Goal: Task Accomplishment & Management: Complete application form

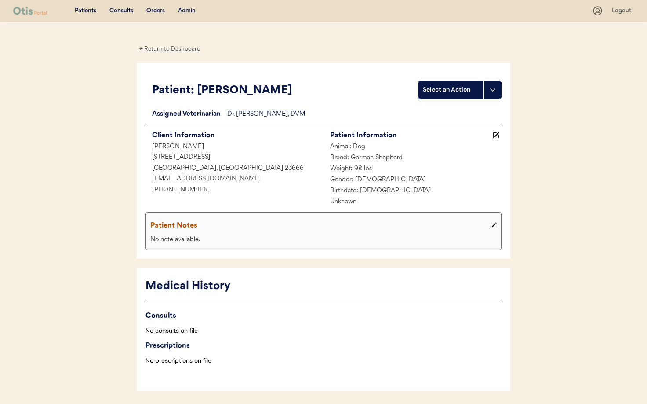
click at [189, 8] on div "Admin" at bounding box center [187, 11] width 18 height 9
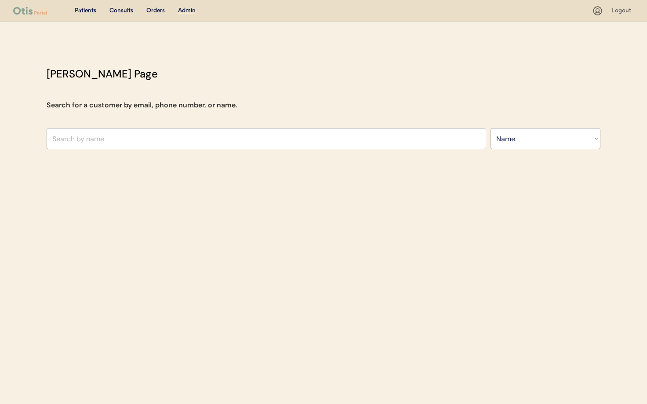
select select ""Name""
click at [101, 138] on input "text" at bounding box center [267, 138] width 440 height 21
paste input "[EMAIL_ADDRESS][DOMAIN_NAME]"
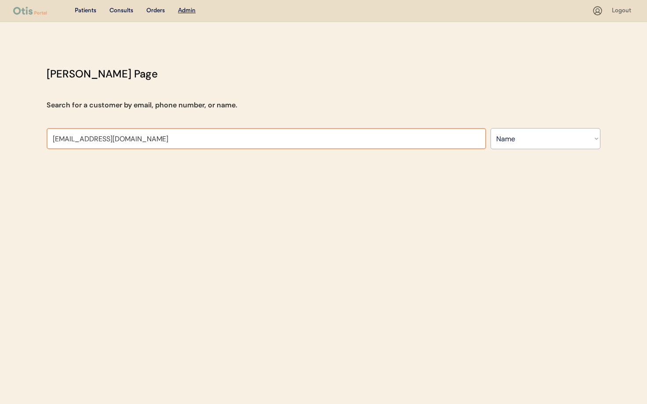
type input "[EMAIL_ADDRESS][DOMAIN_NAME]"
click at [523, 143] on select "Search By Name Email Phone Number" at bounding box center [546, 138] width 110 height 21
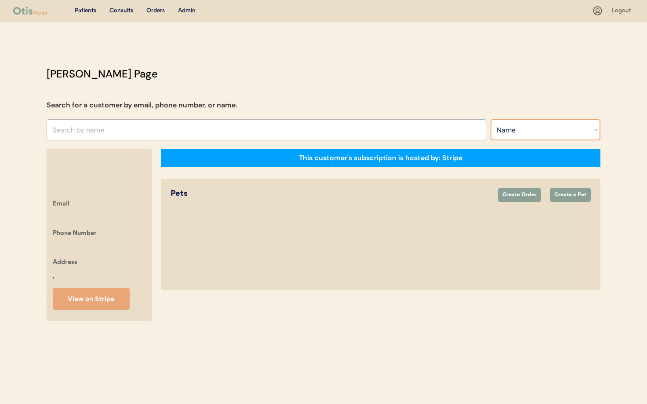
select select ""Email""
click at [491, 119] on select "Search By Name Email Phone Number" at bounding box center [546, 129] width 110 height 21
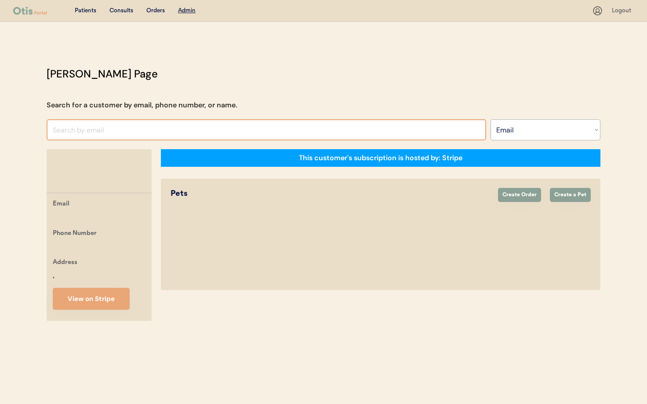
drag, startPoint x: 117, startPoint y: 134, endPoint x: 111, endPoint y: 131, distance: 6.7
click at [117, 133] on input "input" at bounding box center [267, 129] width 440 height 21
paste input "[EMAIL_ADDRESS][DOMAIN_NAME]"
type input "peymangole@gmail."
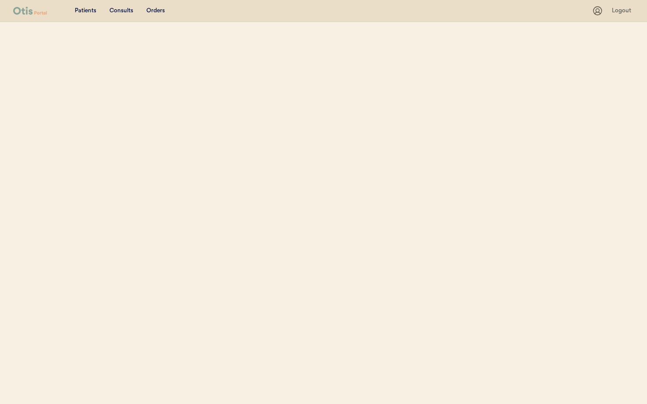
select select ""Email""
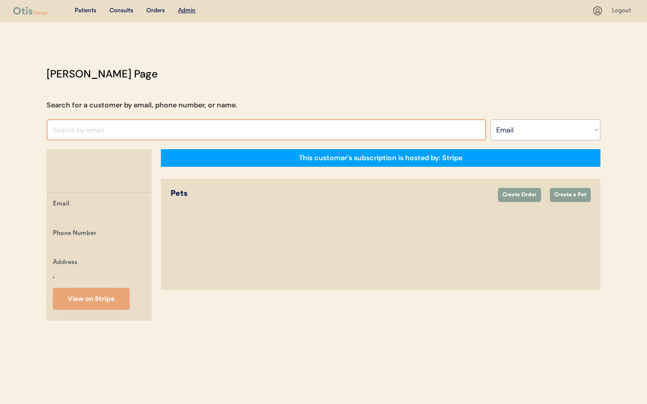
click at [170, 124] on input "input" at bounding box center [267, 129] width 440 height 21
paste input "[EMAIL_ADDRESS][DOMAIN_NAME]"
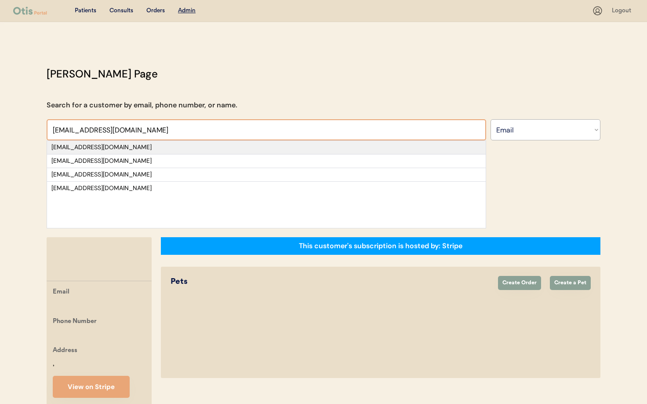
type input "[EMAIL_ADDRESS][DOMAIN_NAME]"
click at [153, 146] on div "[EMAIL_ADDRESS][DOMAIN_NAME]" at bounding box center [266, 147] width 430 height 9
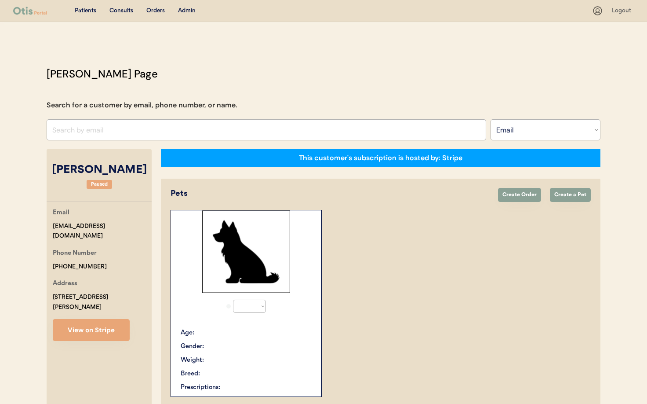
select select "true"
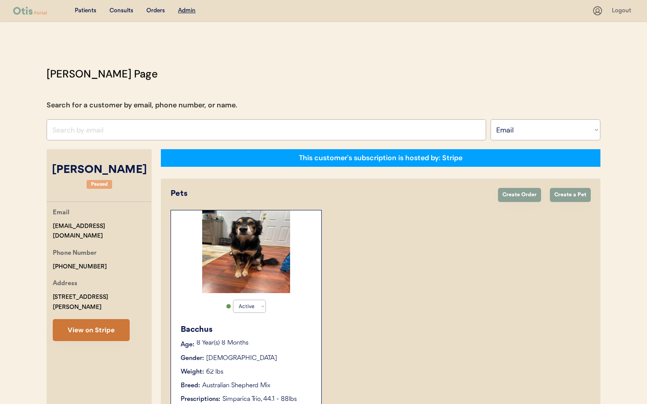
click at [80, 319] on button "View on Stripe" at bounding box center [91, 330] width 77 height 22
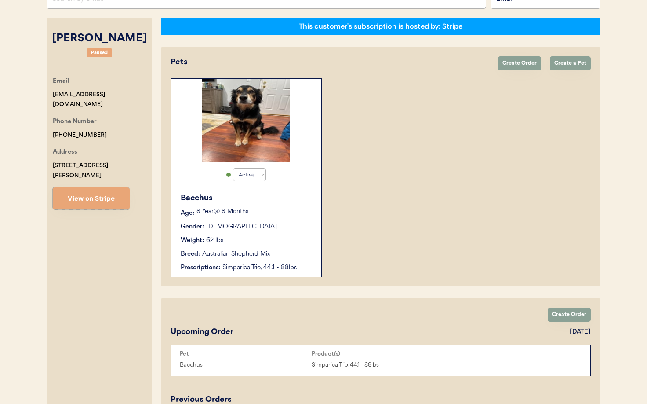
scroll to position [146, 0]
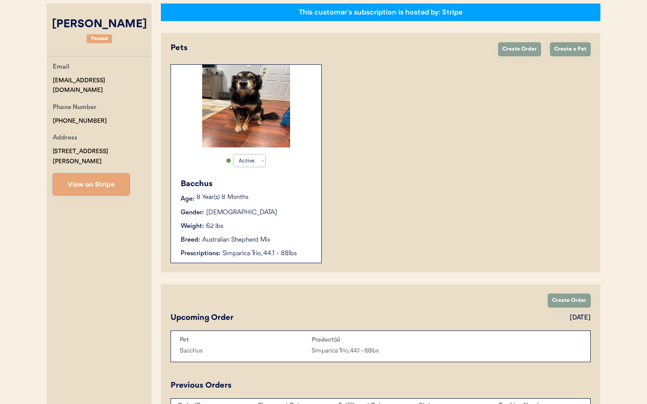
click at [294, 244] on div "Breed: Australian Shepherd Mix" at bounding box center [247, 239] width 132 height 9
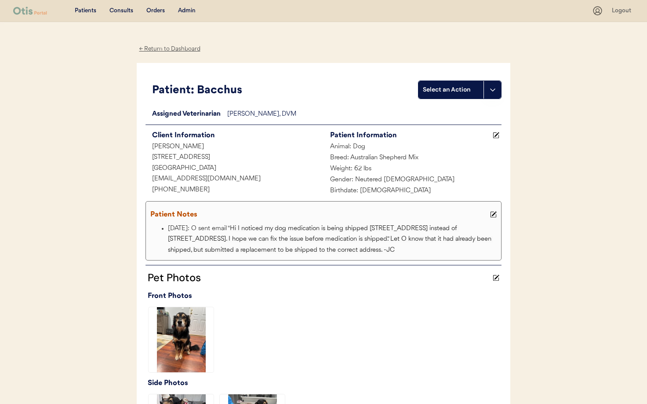
click at [177, 48] on div "← Return to Dashboard" at bounding box center [170, 49] width 66 height 10
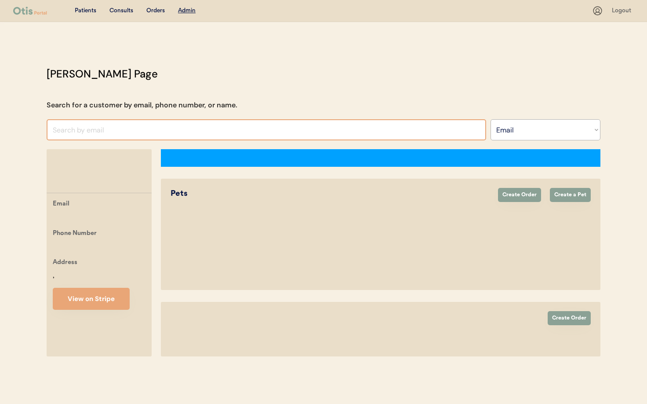
select select ""Email""
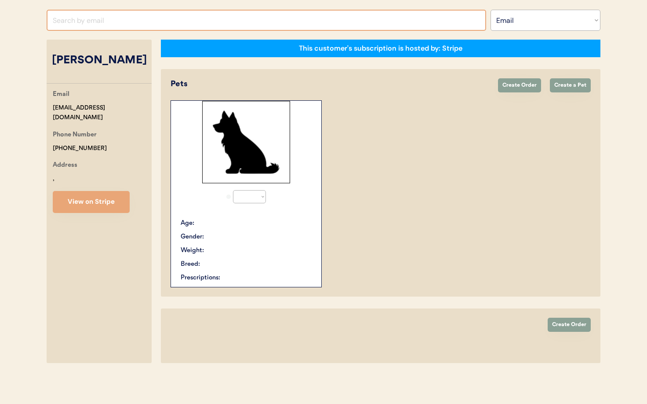
select select "true"
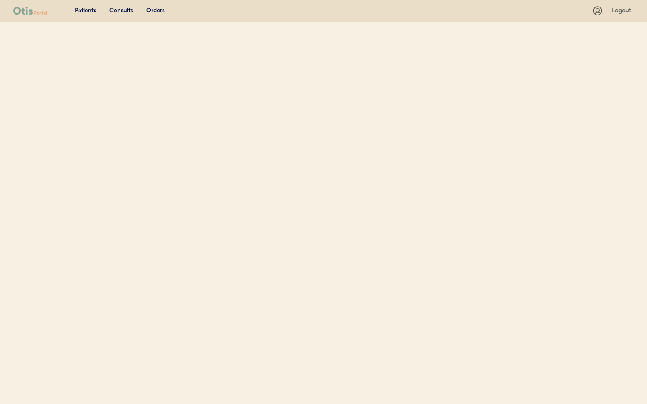
select select ""Email""
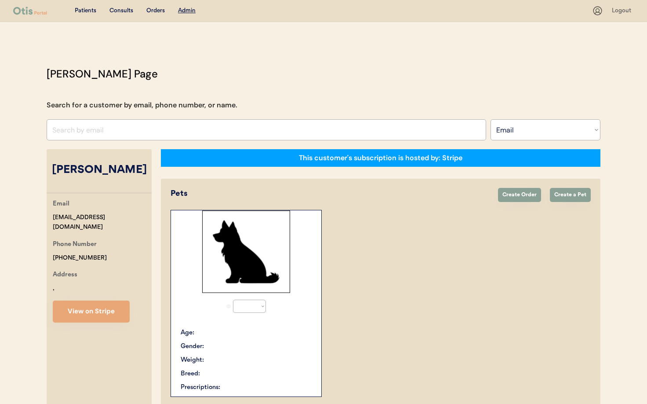
select select "true"
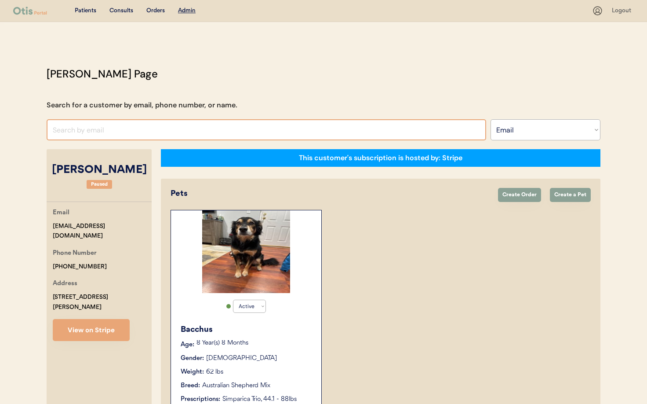
click at [157, 129] on input "input" at bounding box center [267, 129] width 440 height 21
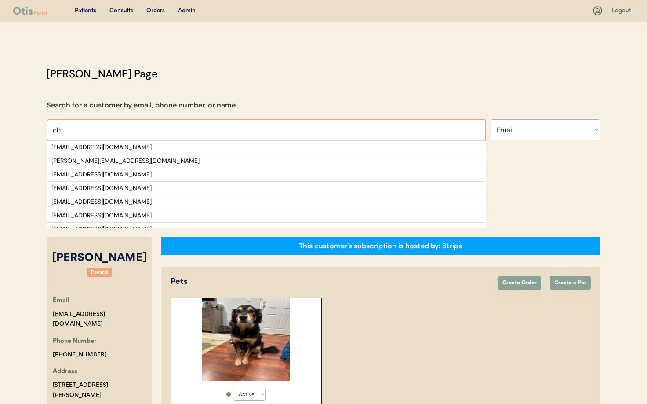
type input "ch"
click at [525, 136] on select "Search By Name Email Phone Number" at bounding box center [546, 129] width 110 height 21
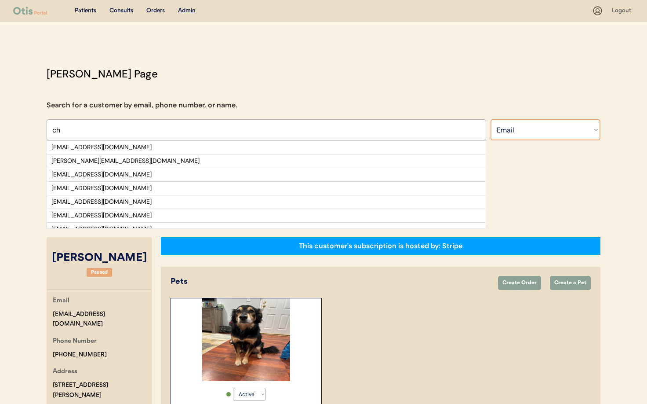
select select ""Name""
click at [491, 119] on select "Search By Name Email Phone Number" at bounding box center [546, 129] width 110 height 21
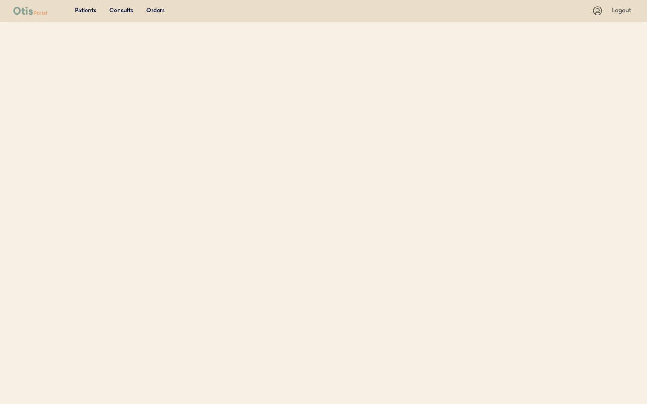
select select ""Name""
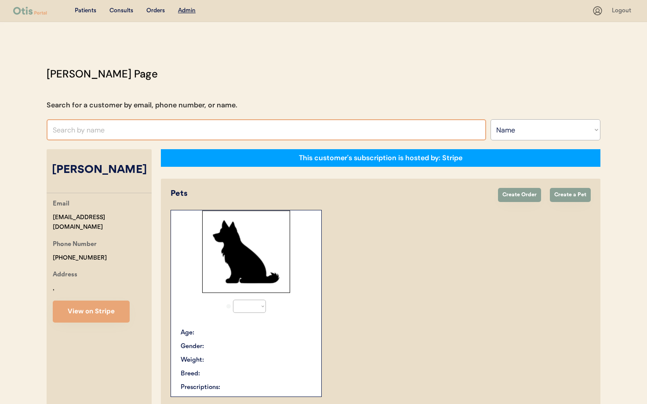
click at [99, 130] on input "text" at bounding box center [267, 129] width 440 height 21
select select "true"
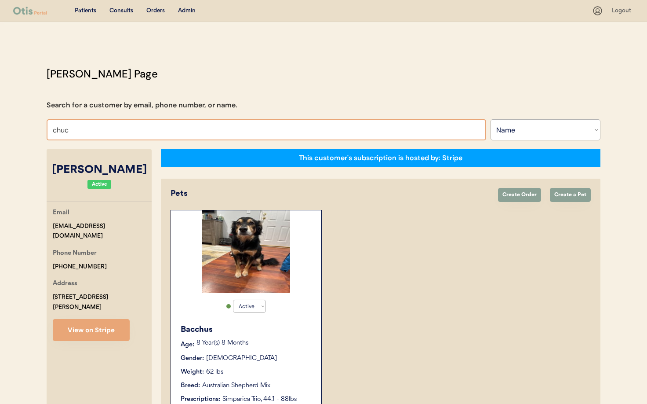
type input "[PERSON_NAME]"
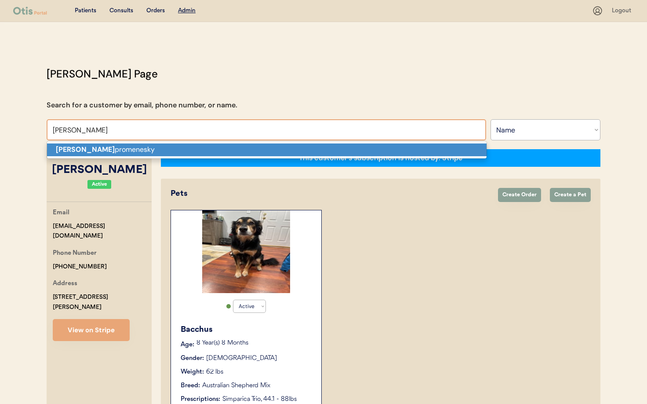
click at [90, 152] on p "[PERSON_NAME]" at bounding box center [267, 149] width 440 height 13
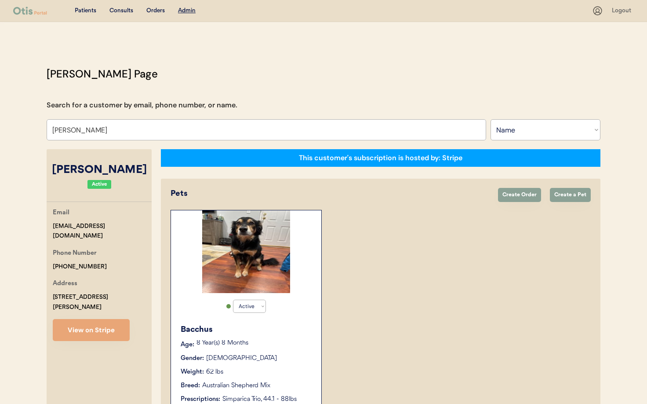
scroll to position [1, 0]
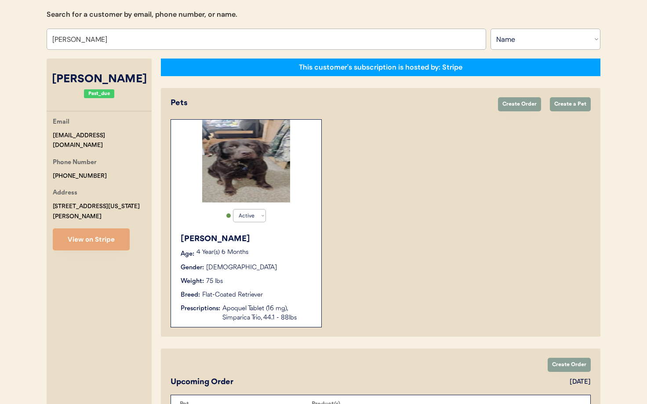
scroll to position [92, 0]
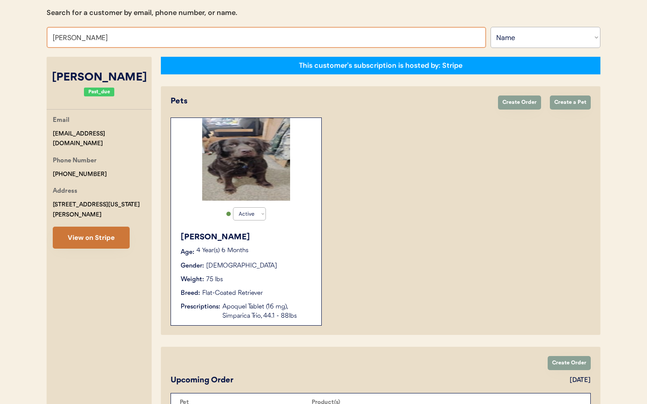
click at [90, 228] on button "View on Stripe" at bounding box center [91, 237] width 77 height 22
drag, startPoint x: 127, startPoint y: 40, endPoint x: 18, endPoint y: 33, distance: 108.7
click at [17, 33] on div "Patients Consults Orders Admin Logout Otis Admin Page Search for a customer by …" at bounding box center [323, 252] width 647 height 688
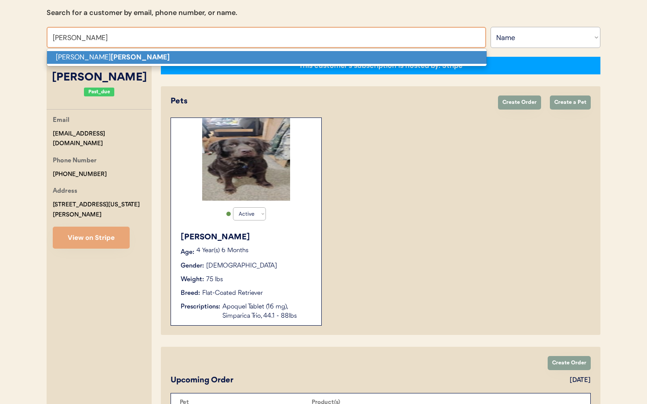
click at [166, 57] on p "Amy Davison" at bounding box center [267, 57] width 440 height 13
type input "Amy Davison"
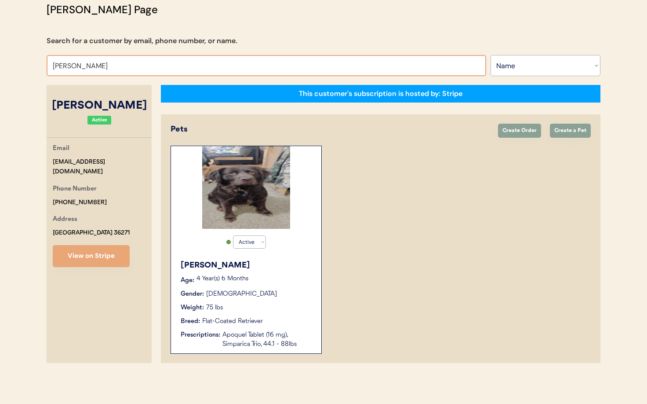
select select "true"
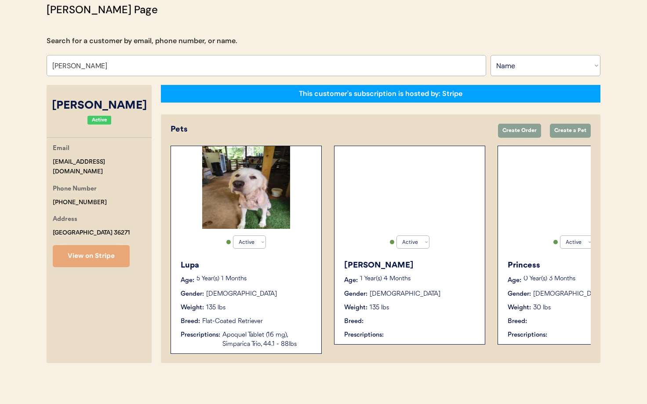
scroll to position [55, 0]
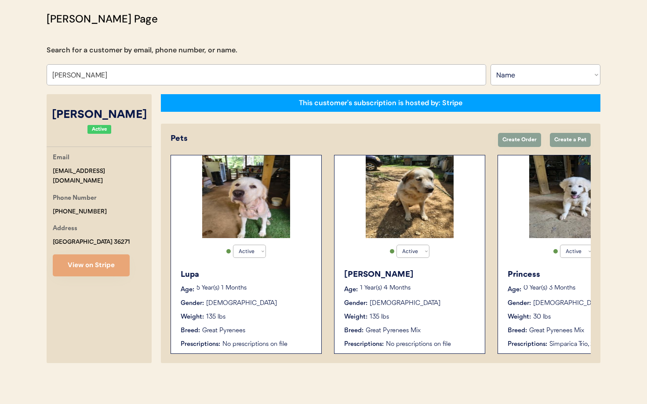
type input "Amy Davison"
click at [440, 316] on div "Weight: 135 lbs" at bounding box center [410, 316] width 132 height 9
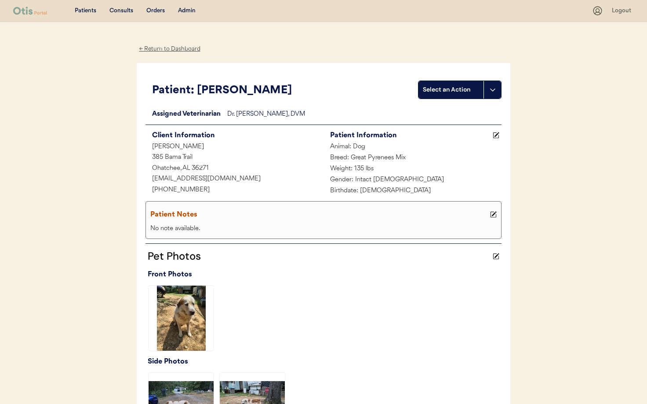
click at [167, 50] on div "← Return to Dashboard" at bounding box center [170, 49] width 66 height 10
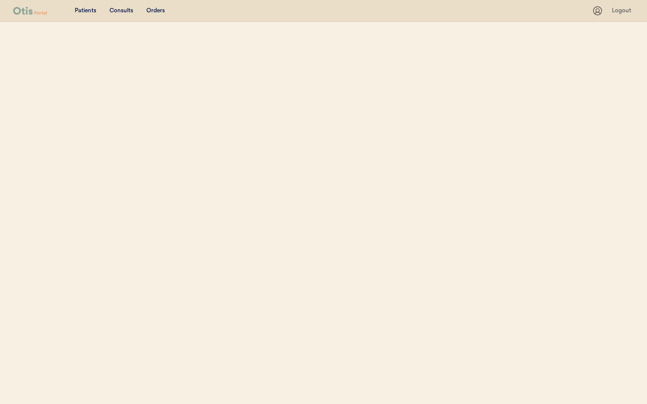
select select ""Name""
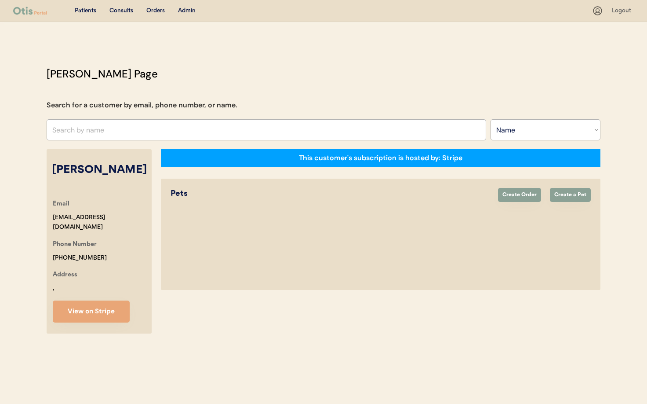
select select "true"
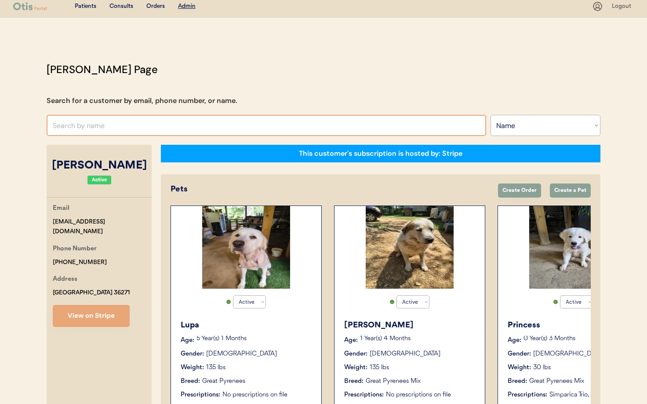
click at [98, 126] on input "text" at bounding box center [267, 125] width 440 height 21
type input "chuck"
type input "chuck promenesky"
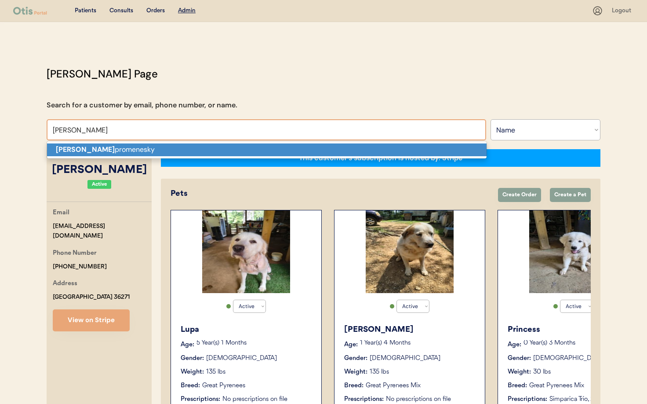
click at [78, 149] on p "Chuck promenesky" at bounding box center [267, 149] width 440 height 13
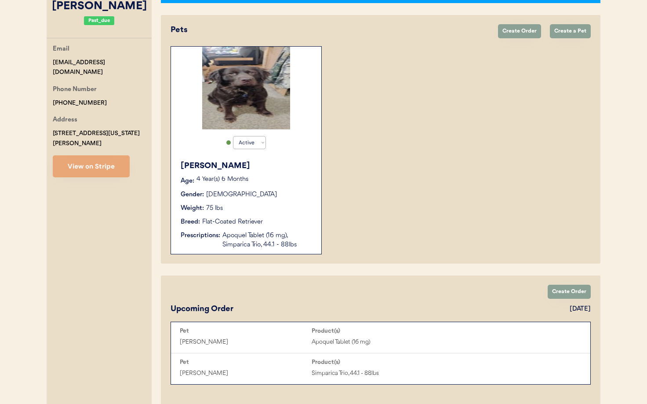
scroll to position [167, 0]
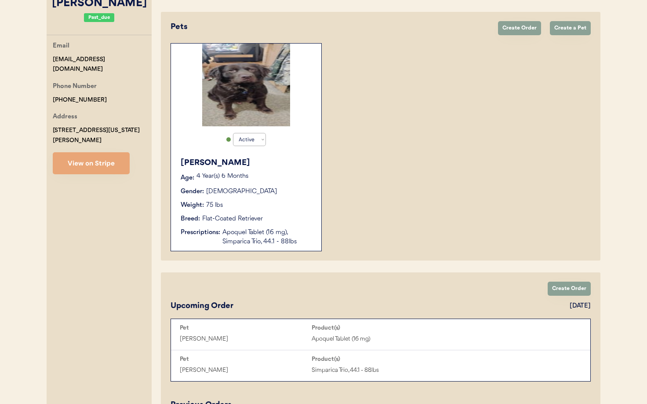
type input "Chuck promenesky"
click at [269, 234] on div "Apoquel Tablet (16 mg), Simparica Trio, 44.1 - 88lbs" at bounding box center [267, 237] width 90 height 18
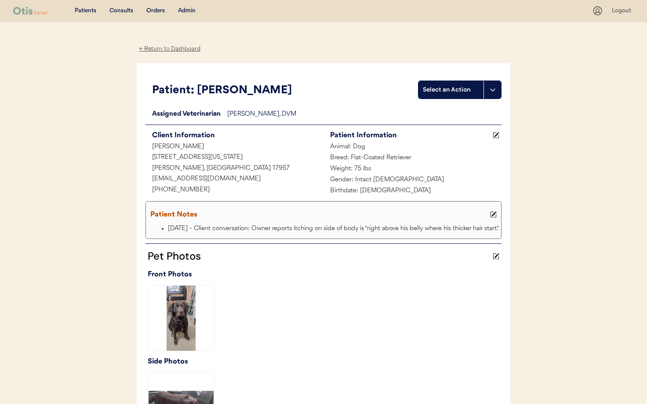
click at [156, 49] on div "← Return to Dashboard" at bounding box center [170, 49] width 66 height 10
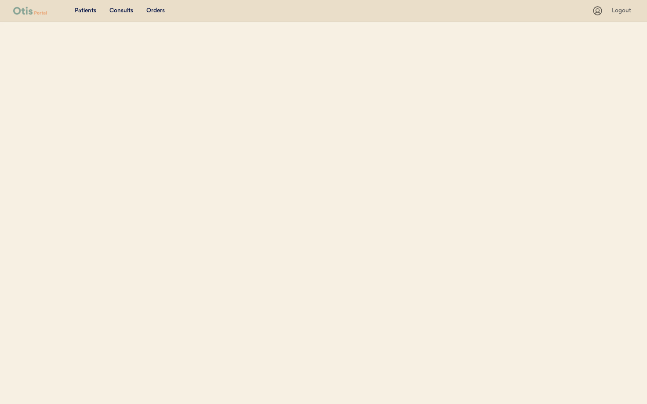
select select ""Name""
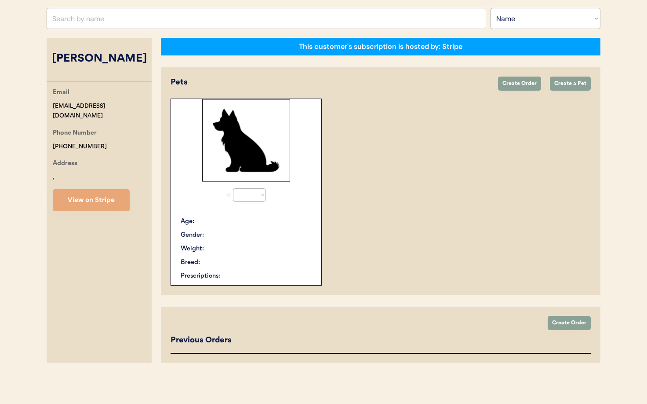
select select "true"
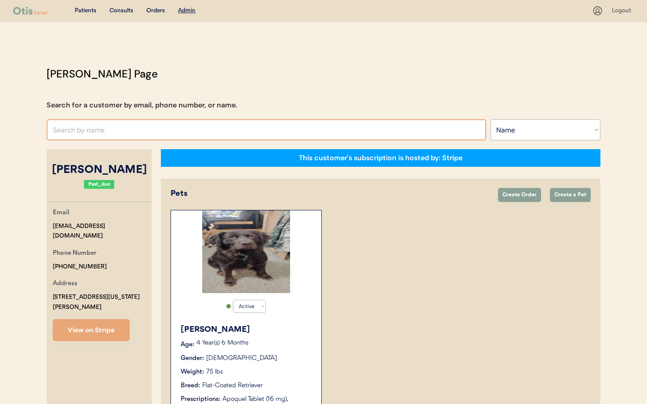
click at [104, 129] on input "text" at bounding box center [267, 129] width 440 height 21
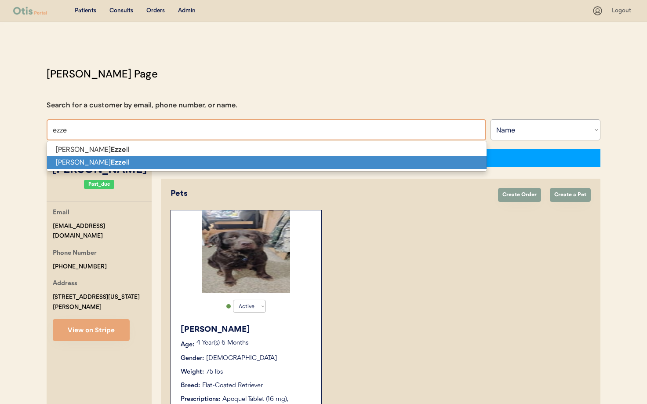
click at [111, 161] on strong "Ezze" at bounding box center [118, 161] width 15 height 9
type input "James Ezzell"
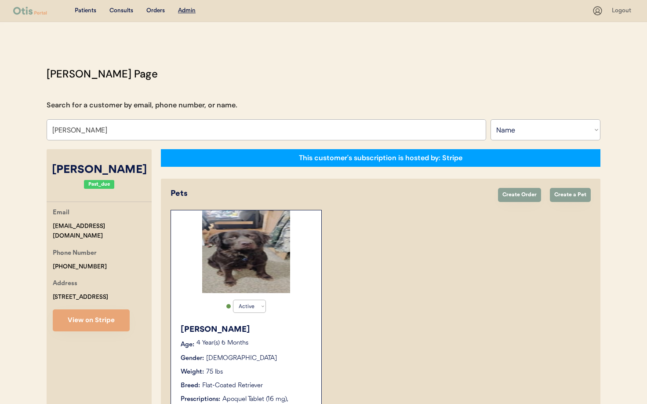
select select "true"
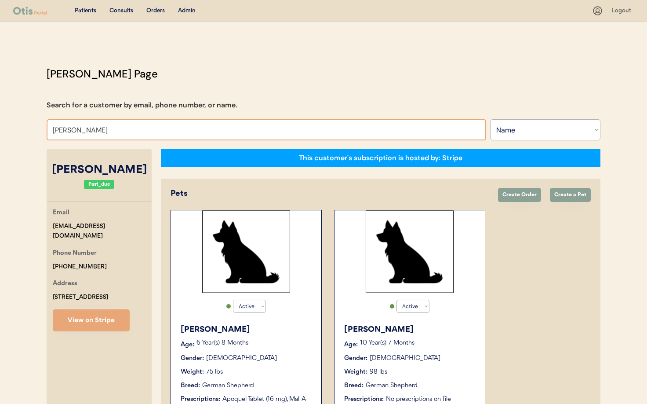
drag, startPoint x: 100, startPoint y: 126, endPoint x: 16, endPoint y: 124, distance: 84.4
click at [16, 124] on div "Patients Consults Orders Admin Logout Otis Admin Page Search for a customer by …" at bounding box center [323, 335] width 647 height 670
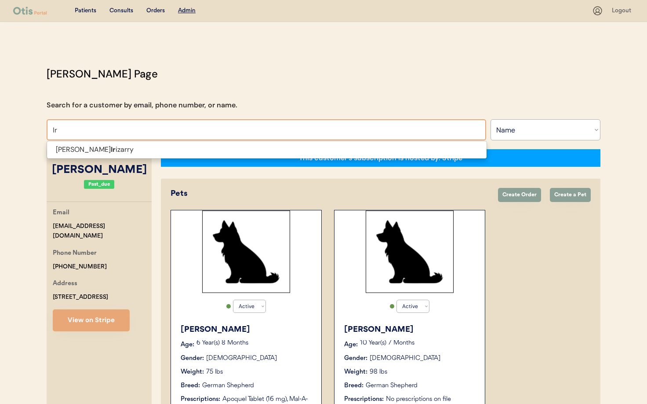
type input "I"
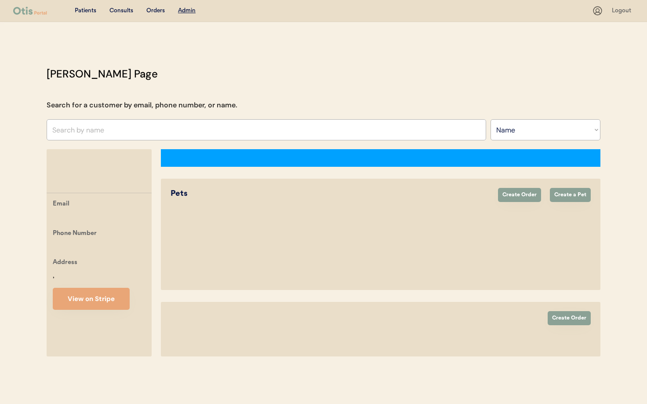
select select ""Name""
select select "true"
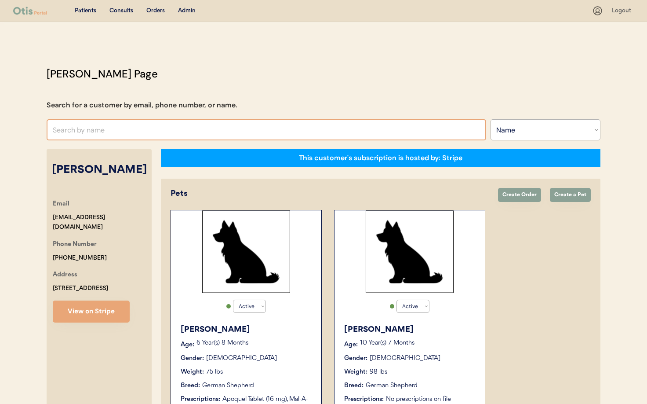
click at [97, 131] on input "text" at bounding box center [267, 129] width 440 height 21
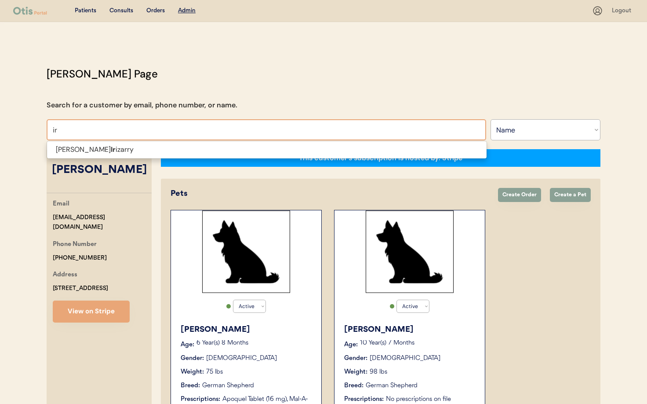
type input "i"
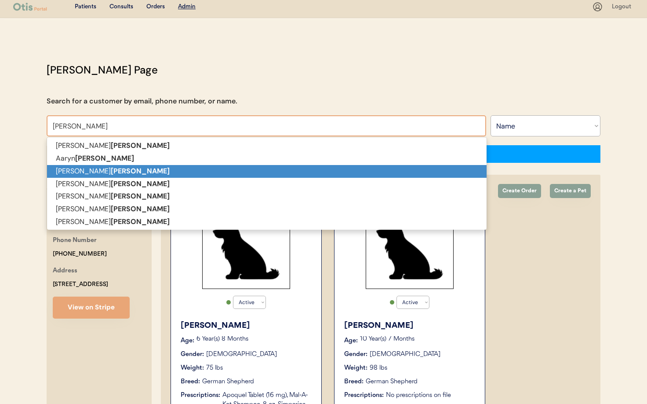
scroll to position [31, 0]
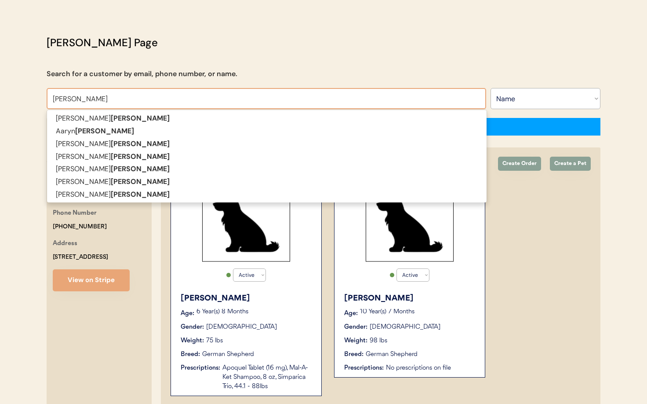
drag, startPoint x: 67, startPoint y: 96, endPoint x: 33, endPoint y: 95, distance: 34.3
click at [33, 95] on div "Patients Consults Orders Admin Logout Otis Admin Page Search for a customer by …" at bounding box center [323, 254] width 647 height 571
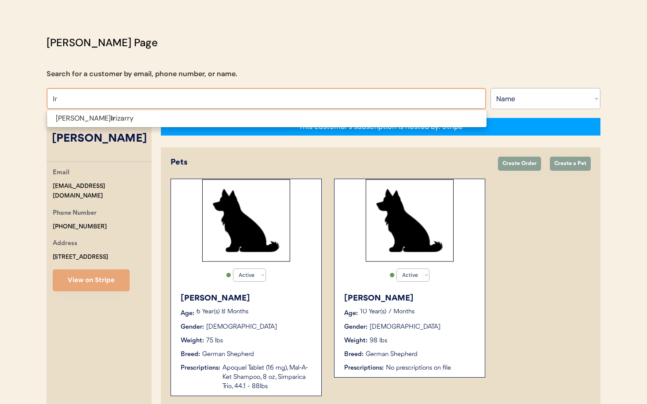
type input "I"
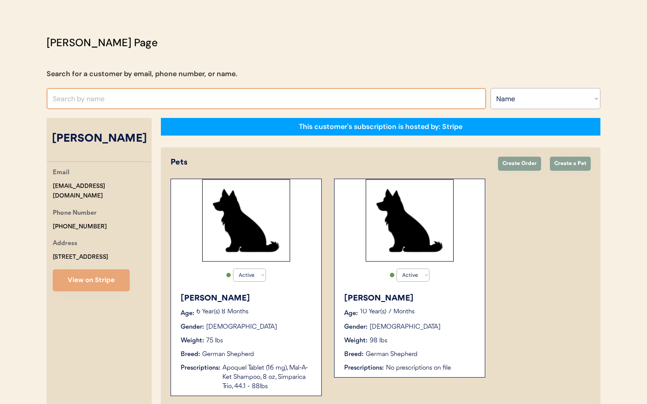
click at [112, 95] on input "text" at bounding box center [267, 98] width 440 height 21
type input "Beth"
type input "Beth Lamora"
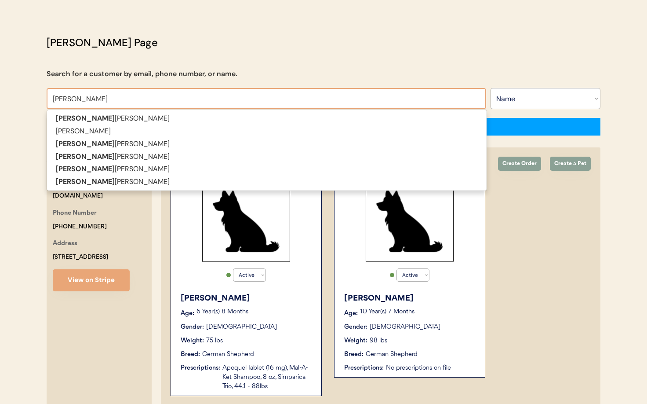
type input "[PERSON_NAME]"
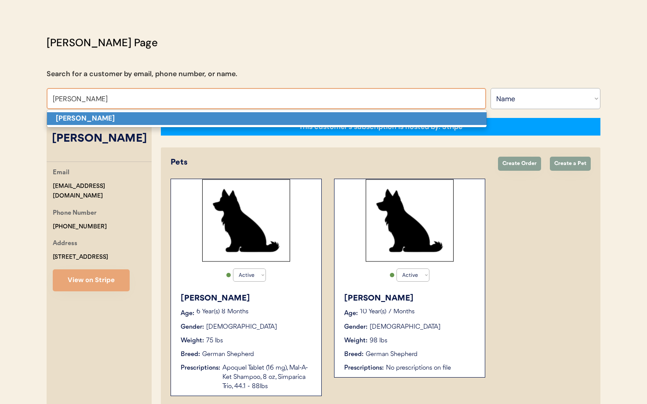
click at [94, 119] on strong "[PERSON_NAME]" at bounding box center [85, 117] width 59 height 9
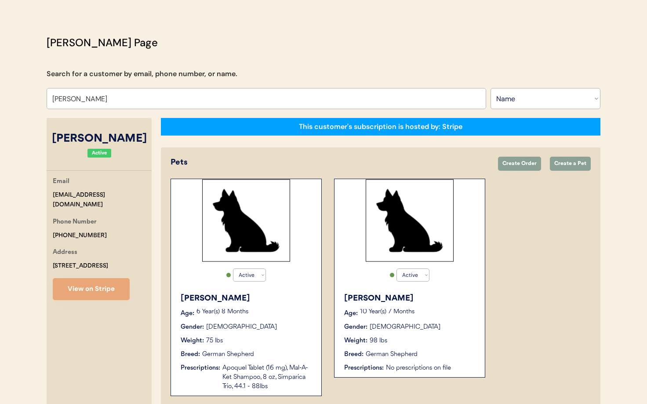
select select "true"
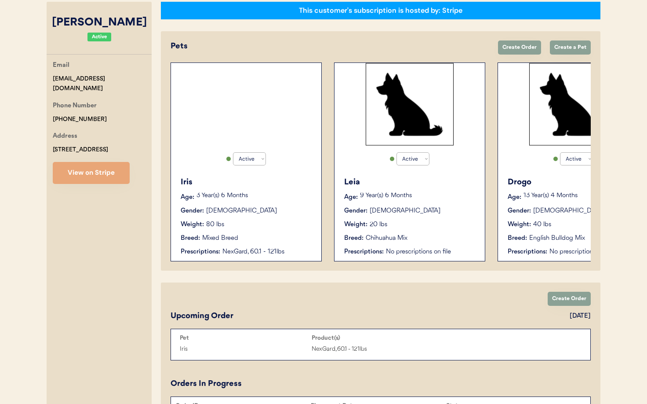
type input "[PERSON_NAME]"
click at [276, 206] on div "Gender: Female" at bounding box center [247, 210] width 132 height 9
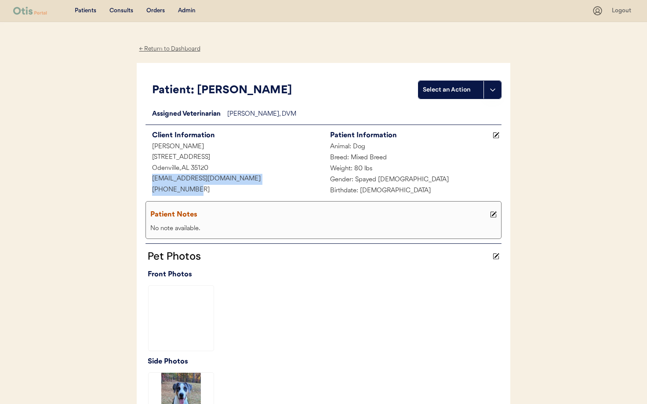
drag, startPoint x: 203, startPoint y: 190, endPoint x: 147, endPoint y: 183, distance: 55.8
click at [127, 181] on div "Patients Consults Orders Admin Logout ← Return to Dashboard Patient: Iris Selec…" at bounding box center [323, 328] width 647 height 657
click at [207, 190] on div "[PHONE_NUMBER]" at bounding box center [235, 190] width 178 height 11
drag, startPoint x: 200, startPoint y: 189, endPoint x: 173, endPoint y: 191, distance: 27.3
click at [143, 190] on div "Patient: Iris Select an Action Loading... Assigned Veterinarian [PERSON_NAME], …" at bounding box center [324, 255] width 374 height 384
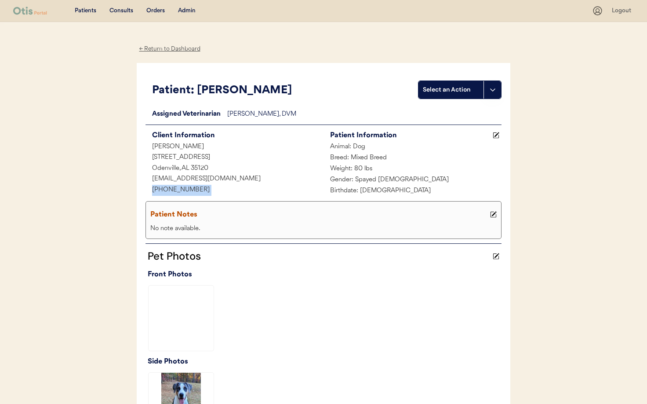
copy div "[PHONE_NUMBER]"
click at [159, 51] on div "← Return to Dashboard" at bounding box center [170, 49] width 66 height 10
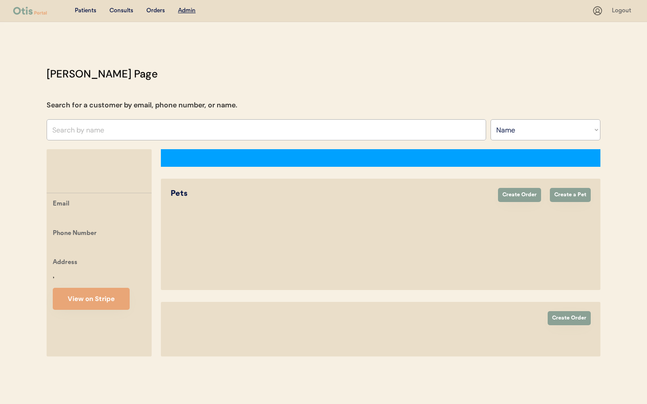
select select ""Name""
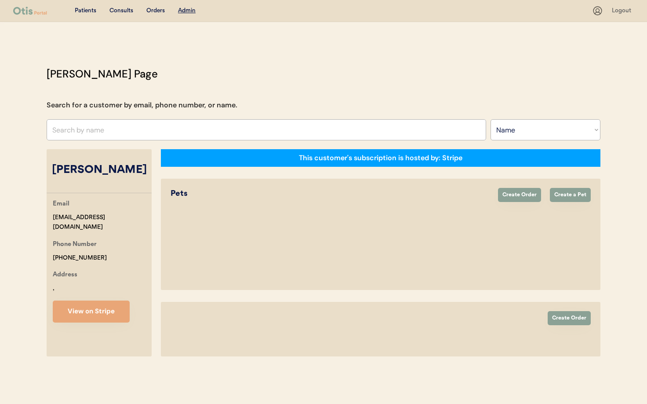
scroll to position [147, 0]
select select "true"
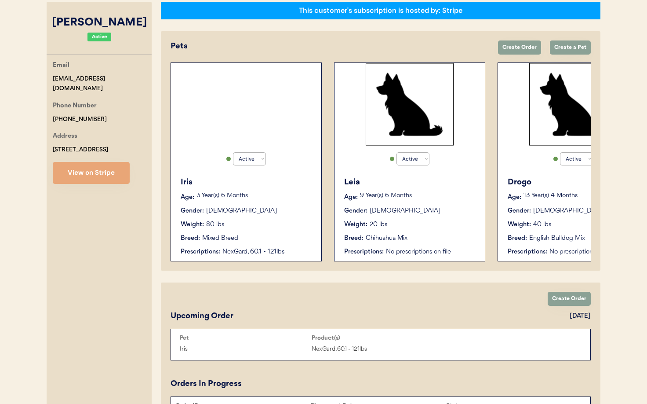
click at [318, 219] on div "Active Active Inactive Iris Age: 3 Year(s) 6 Months Gender: Female Weight: 80 l…" at bounding box center [246, 161] width 151 height 199
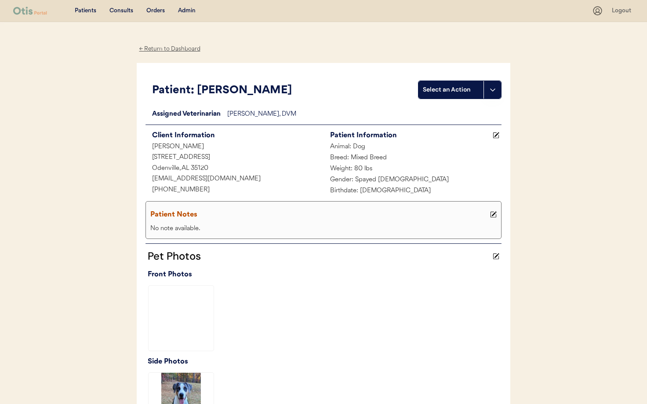
click at [173, 51] on div "← Return to Dashboard" at bounding box center [170, 49] width 66 height 10
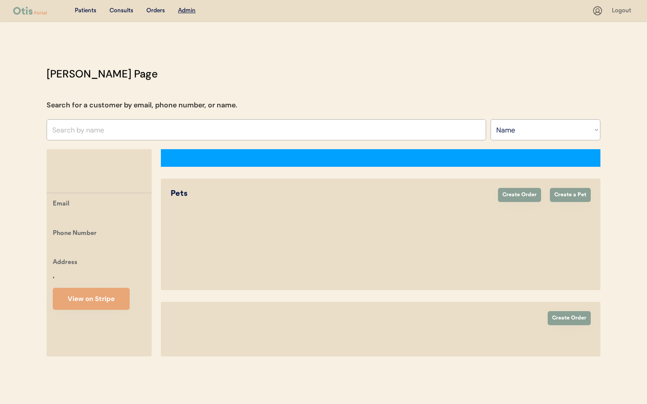
select select ""Name""
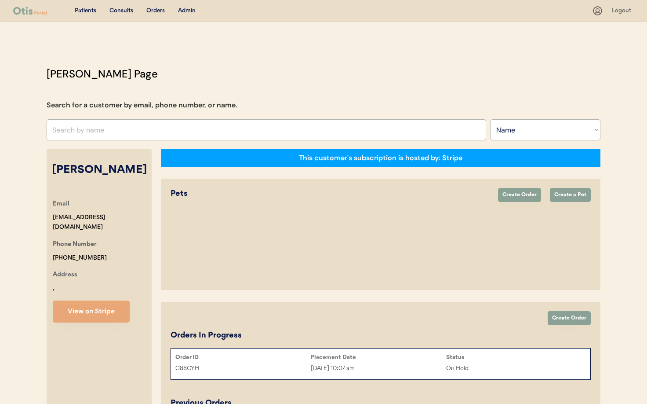
select select "true"
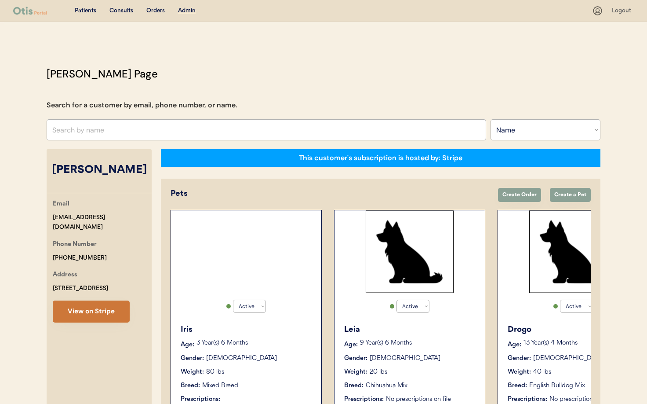
click at [88, 306] on button "View on Stripe" at bounding box center [91, 311] width 77 height 22
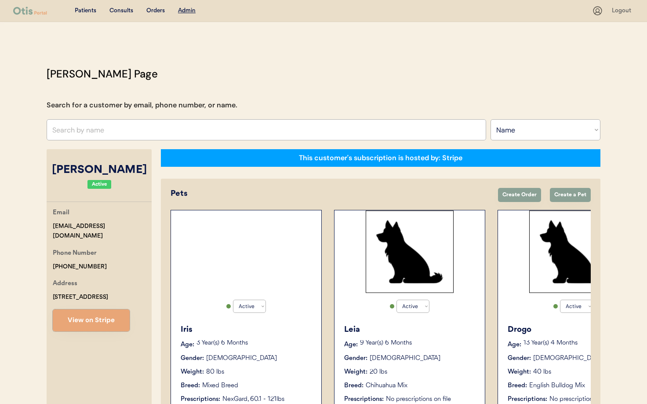
click at [291, 338] on div "Iris Age: [DEMOGRAPHIC_DATA] Year(s) 6 Months Gender: [DEMOGRAPHIC_DATA] Weight…" at bounding box center [246, 363] width 142 height 89
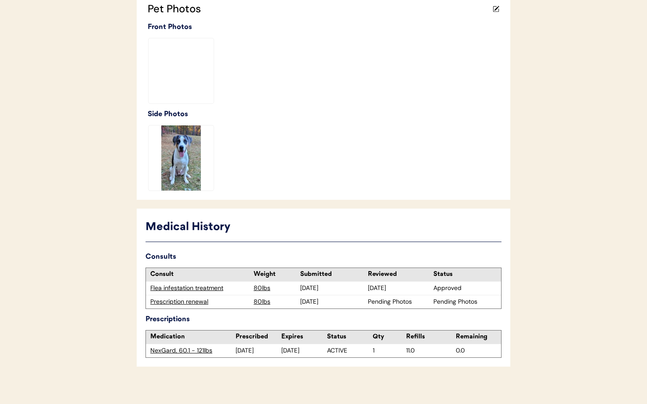
scroll to position [254, 0]
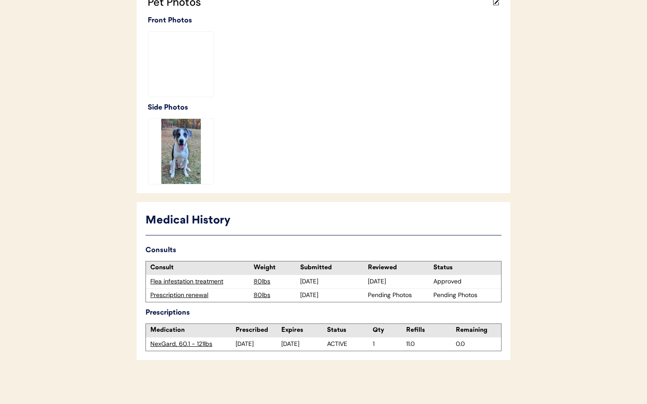
click at [183, 295] on div "Prescription renewal" at bounding box center [199, 295] width 99 height 9
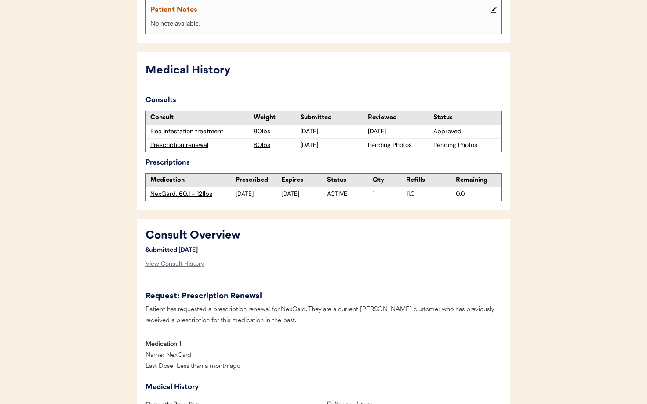
scroll to position [199, 0]
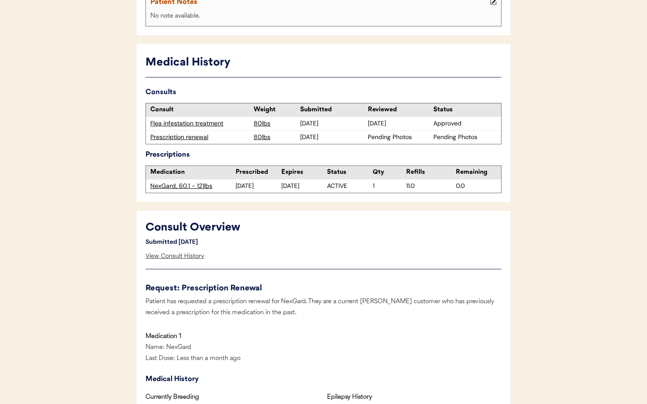
click at [164, 256] on div "View Consult History" at bounding box center [175, 256] width 59 height 18
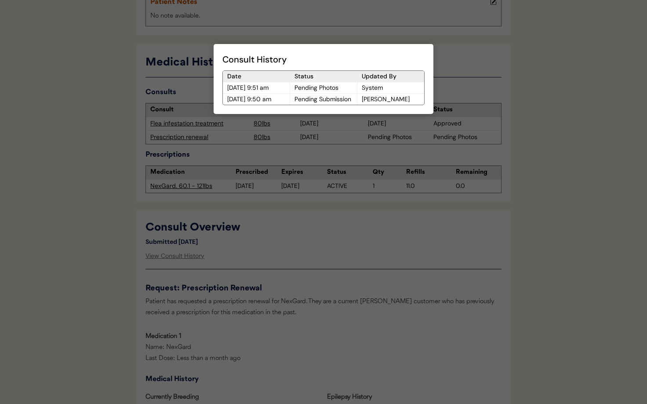
click at [369, 240] on div at bounding box center [323, 202] width 647 height 404
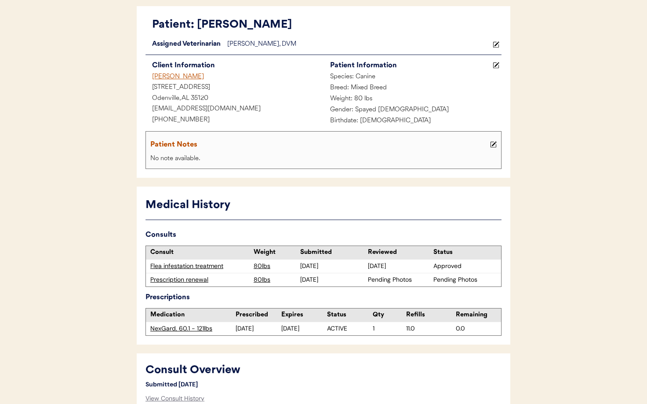
scroll to position [0, 0]
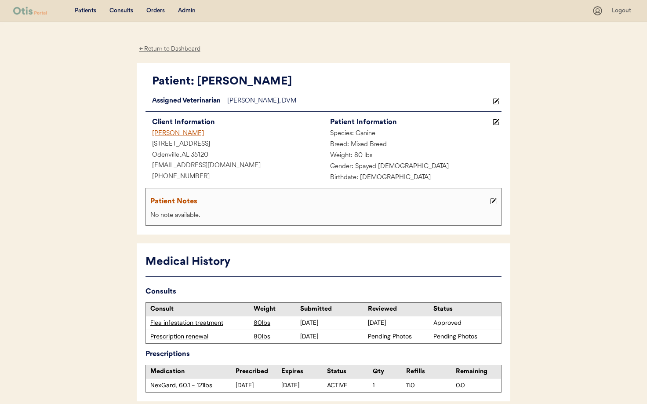
click at [162, 49] on div "← Return to Dashboard" at bounding box center [170, 49] width 66 height 10
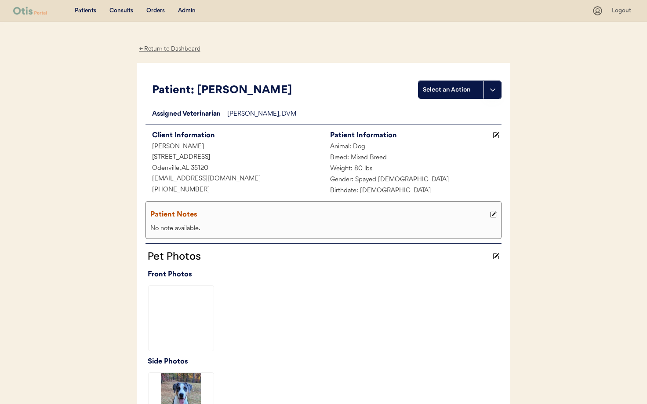
click at [162, 49] on div "← Return to Dashboard" at bounding box center [170, 49] width 66 height 10
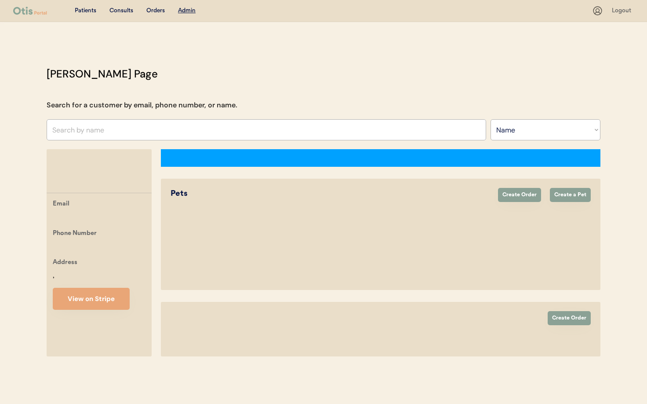
select select ""Name""
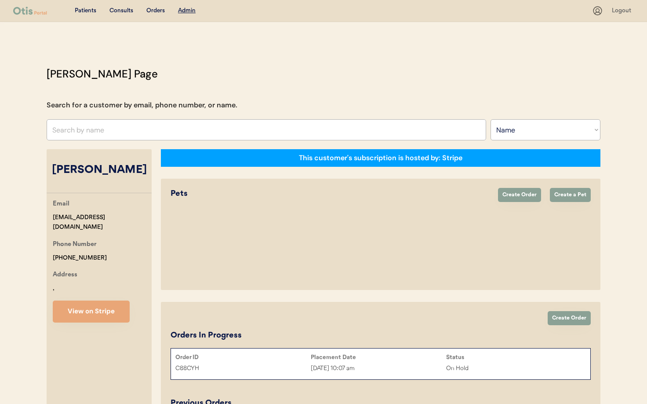
select select "true"
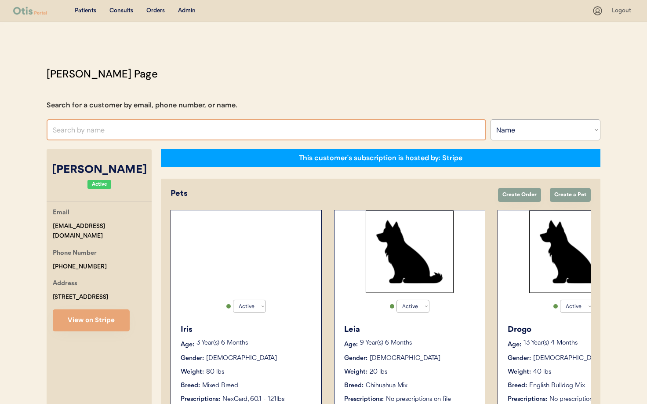
click at [84, 131] on input "text" at bounding box center [267, 129] width 440 height 21
type input "[PERSON_NAME]"
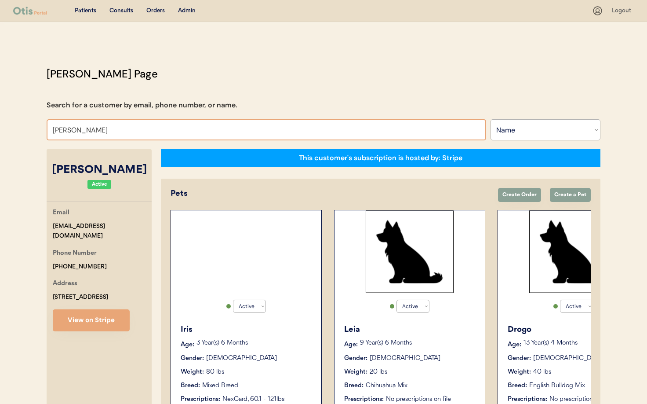
type input "[PERSON_NAME]"
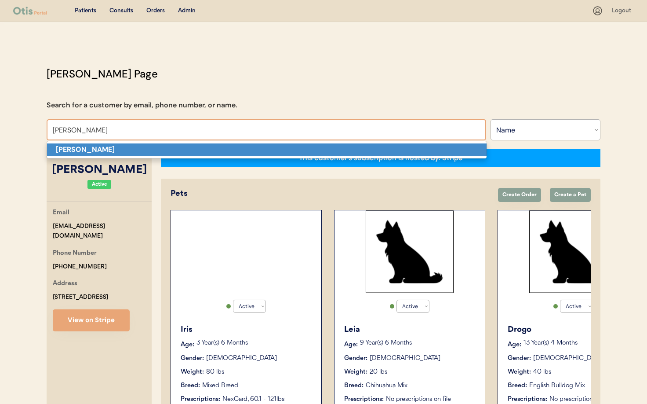
click at [76, 153] on strong "[PERSON_NAME]" at bounding box center [85, 149] width 59 height 9
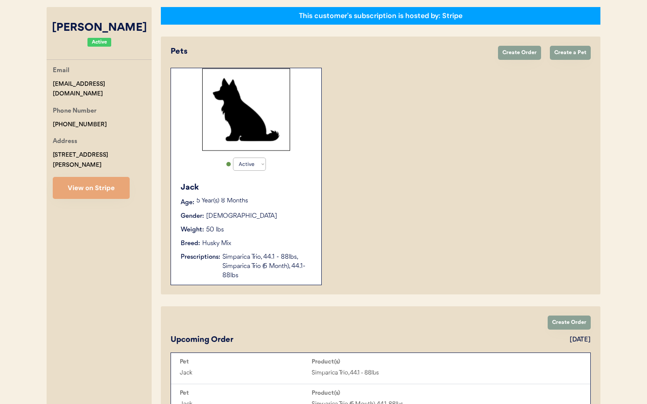
scroll to position [105, 0]
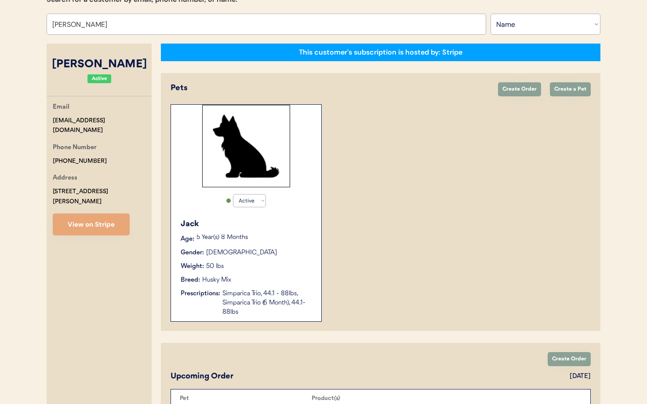
type input "[PERSON_NAME]"
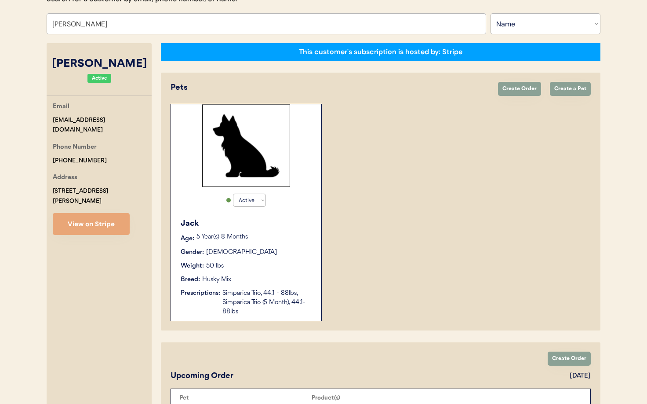
click at [263, 297] on div "Simparica Trio, 44.1 - 88lbs, Simparica Trio (6 Month), 44.1-88lbs" at bounding box center [267, 302] width 90 height 28
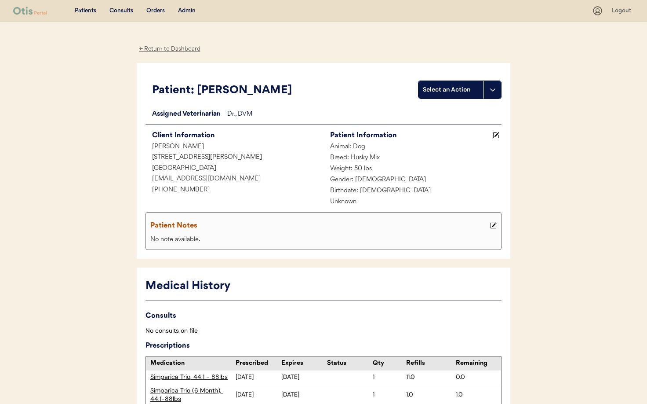
click at [149, 51] on div "← Return to Dashboard" at bounding box center [170, 49] width 66 height 10
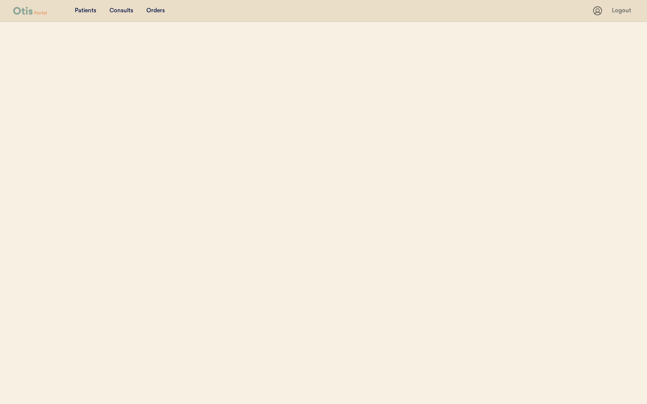
scroll to position [105, 0]
select select ""Name""
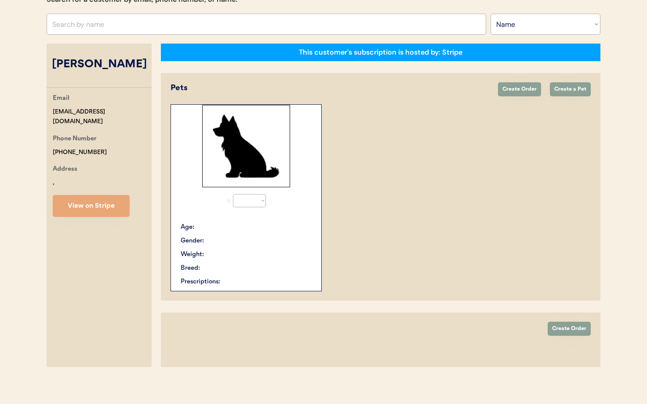
select select "true"
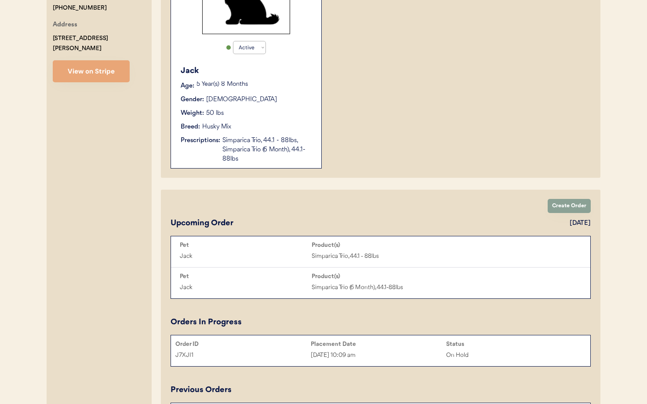
scroll to position [295, 0]
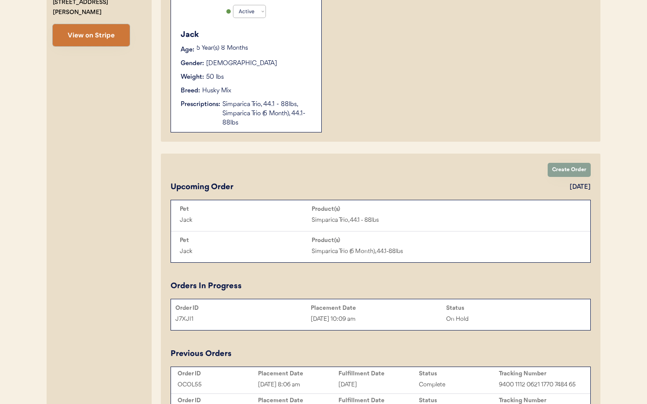
click at [84, 28] on button "View on Stripe" at bounding box center [91, 35] width 77 height 22
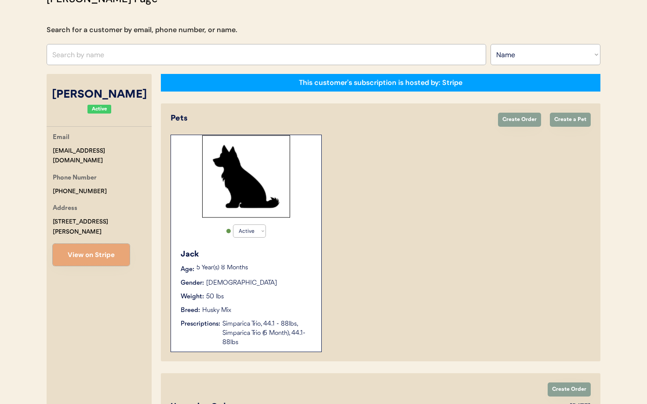
scroll to position [27, 0]
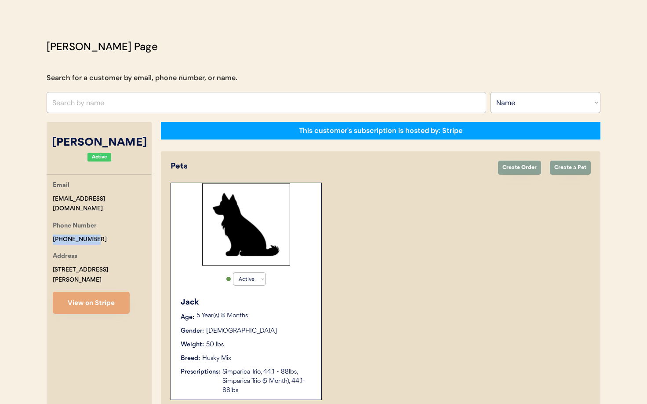
click at [96, 230] on div "Phone Number +19518344656" at bounding box center [102, 232] width 99 height 23
copy div "+19518344656"
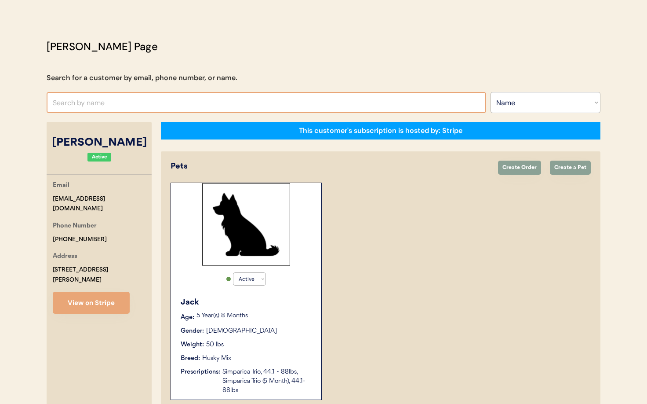
click at [150, 102] on input "text" at bounding box center [267, 102] width 440 height 21
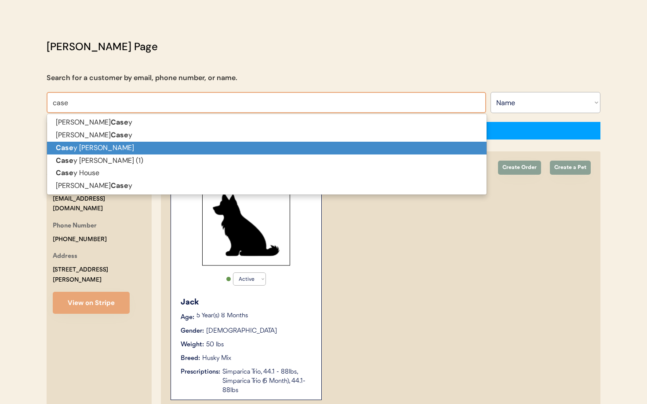
click at [119, 148] on p "Case y Widener" at bounding box center [267, 148] width 440 height 13
type input "Casey Widener"
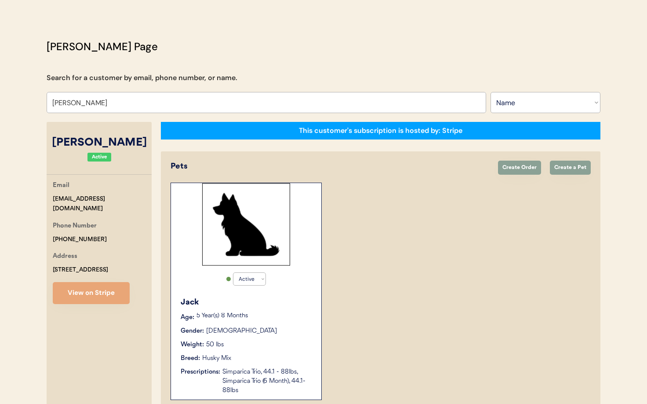
select select "true"
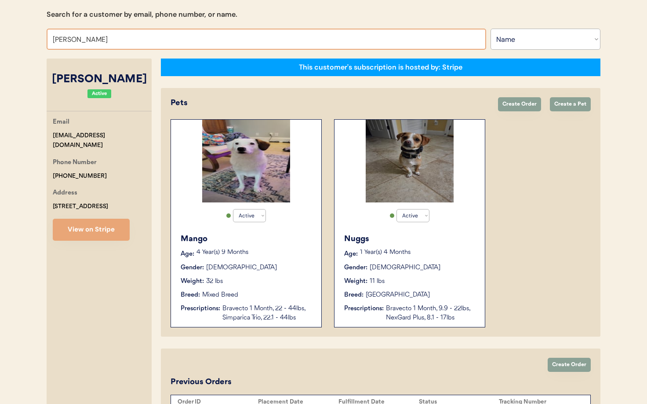
scroll to position [138, 0]
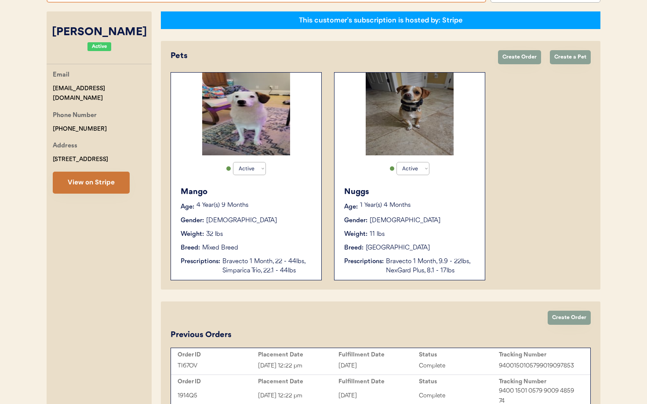
click at [101, 184] on button "View on Stripe" at bounding box center [91, 182] width 77 height 22
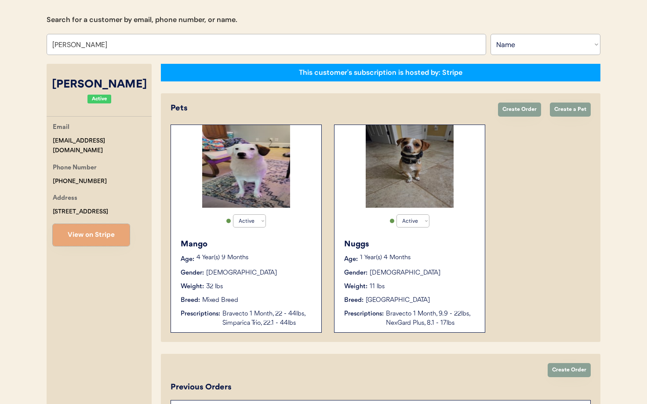
scroll to position [83, 0]
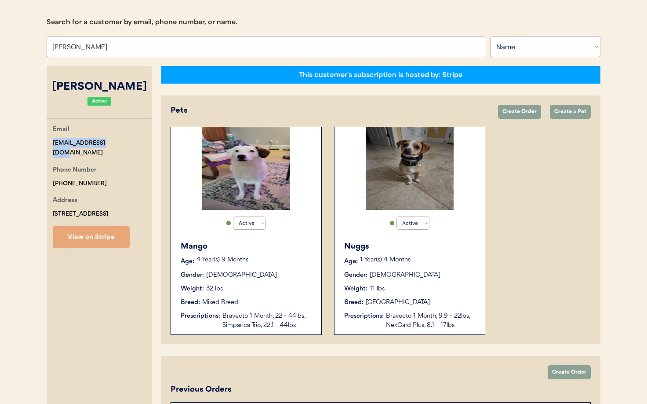
drag, startPoint x: 120, startPoint y: 142, endPoint x: 54, endPoint y: 138, distance: 66.9
click at [45, 138] on div "Otis Admin Page Search for a customer by email, phone number, or name. Casey Wi…" at bounding box center [323, 256] width 571 height 547
copy div "cbwidener@gmail.com"
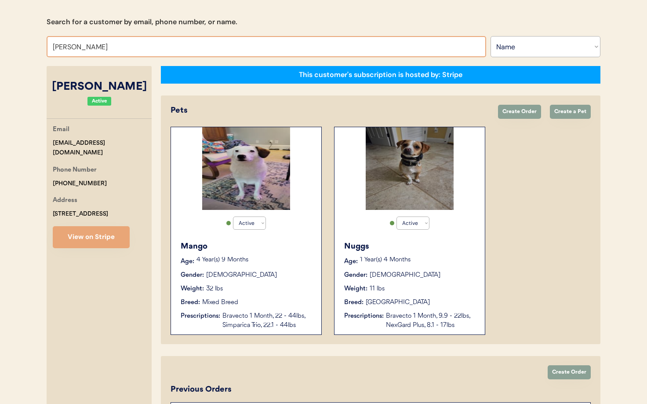
drag, startPoint x: 107, startPoint y: 47, endPoint x: 37, endPoint y: 42, distance: 70.1
click at [37, 42] on div "Patients Consults Orders Admin Logout Otis Admin Page Search for a customer by …" at bounding box center [323, 241] width 647 height 649
type input "Emily"
type input "Emily Rosebush"
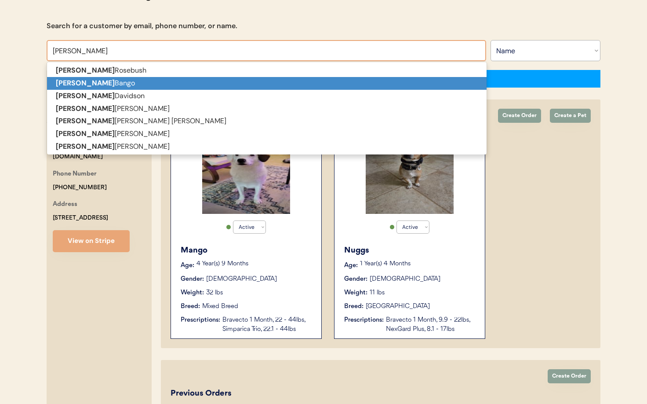
scroll to position [0, 0]
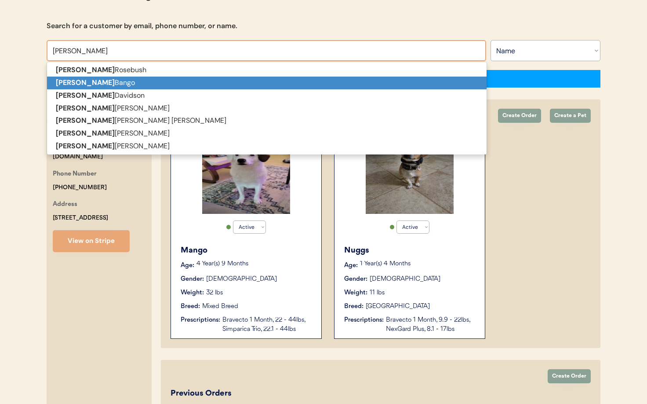
click at [64, 80] on strong "Emily" at bounding box center [85, 82] width 59 height 9
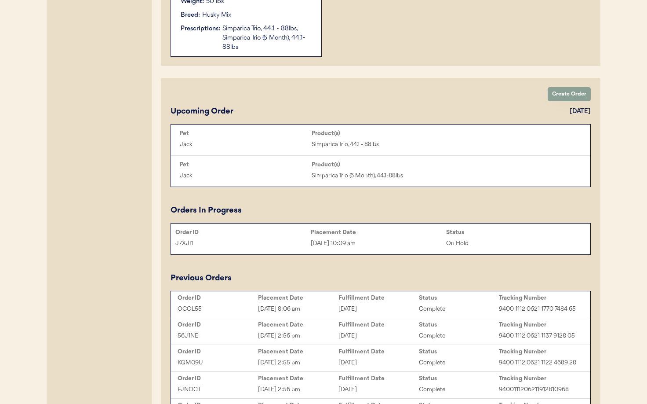
type input "Emily Bango"
click at [335, 243] on div "Sep 3, 2025 10:09 am" at bounding box center [378, 243] width 135 height 10
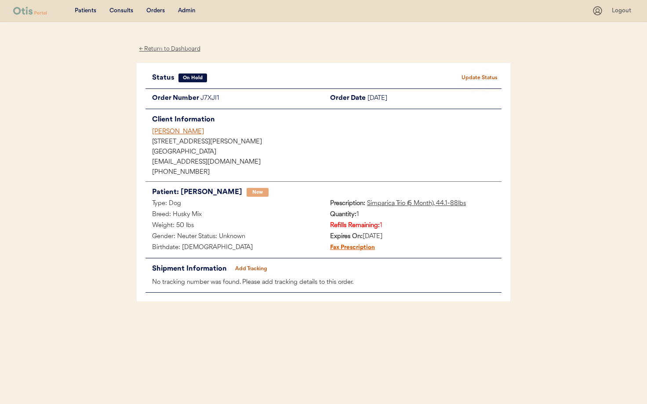
click at [151, 49] on div "← Return to Dashboard" at bounding box center [170, 49] width 66 height 10
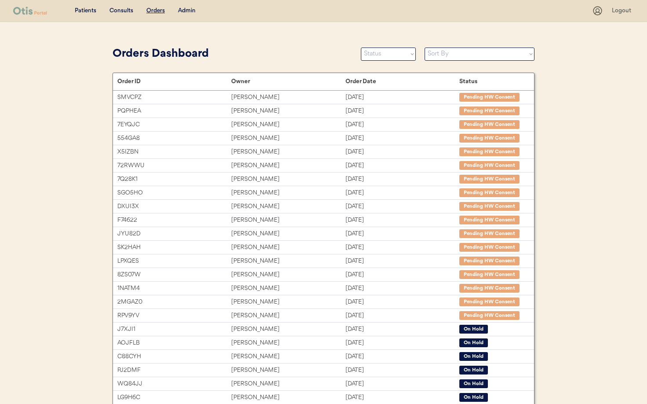
drag, startPoint x: 186, startPoint y: 11, endPoint x: 193, endPoint y: 70, distance: 59.8
click at [185, 11] on div "Admin" at bounding box center [187, 11] width 18 height 9
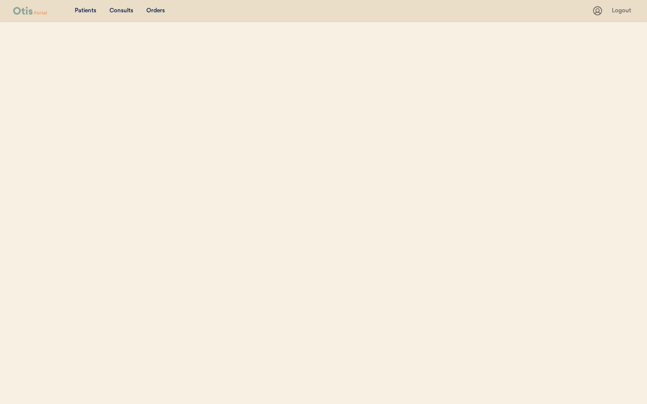
select select ""Name""
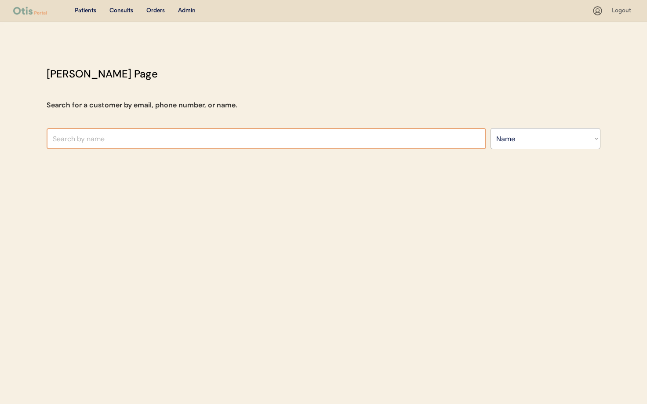
click at [135, 136] on input "text" at bounding box center [267, 138] width 440 height 21
type input "Em"
type input "Emily Rosebush"
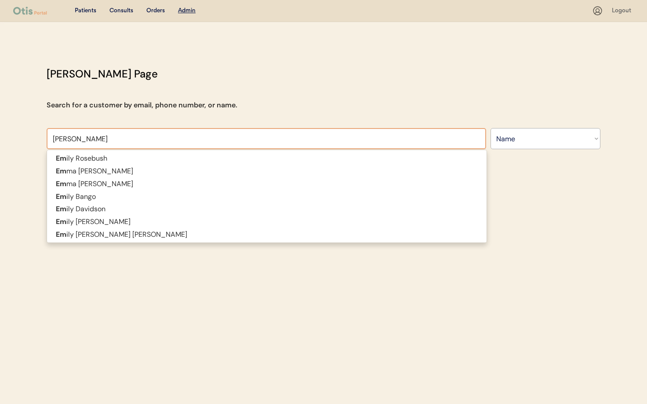
type input "Emily Bs"
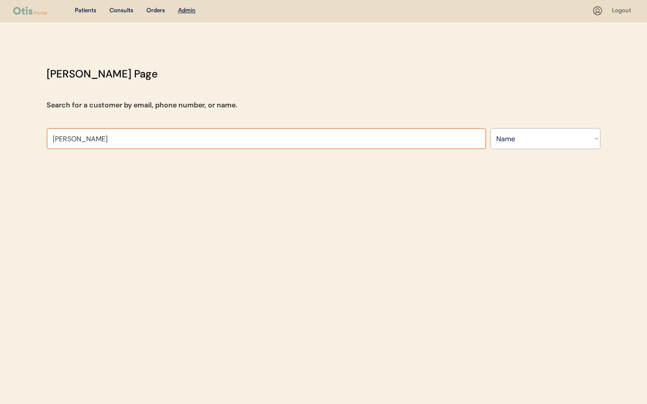
type input "Emily B"
type input "Emily Bango"
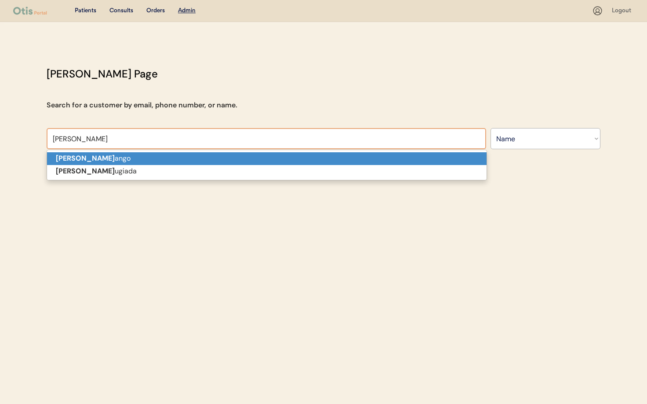
click at [102, 156] on p "Emily B ango" at bounding box center [267, 158] width 440 height 13
type input "Emily Bango"
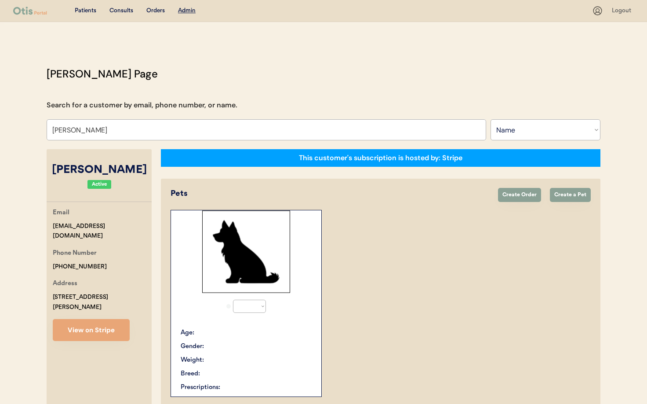
select select "true"
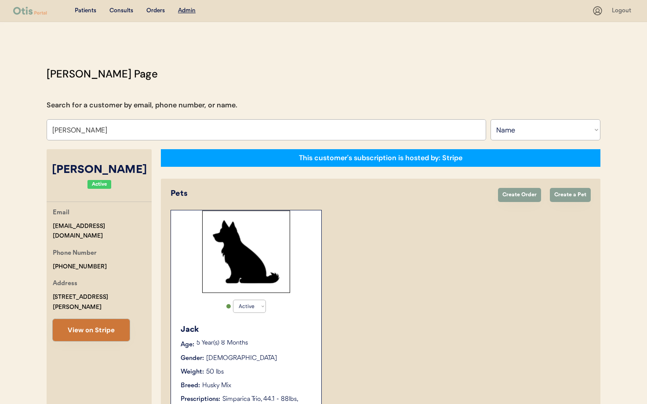
click at [100, 319] on button "View on Stripe" at bounding box center [91, 330] width 77 height 22
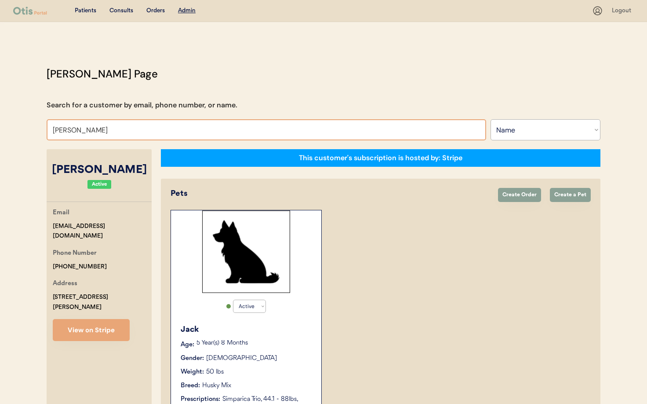
drag, startPoint x: 95, startPoint y: 131, endPoint x: 27, endPoint y: 122, distance: 69.1
type input "cole cl"
type input "cole clark"
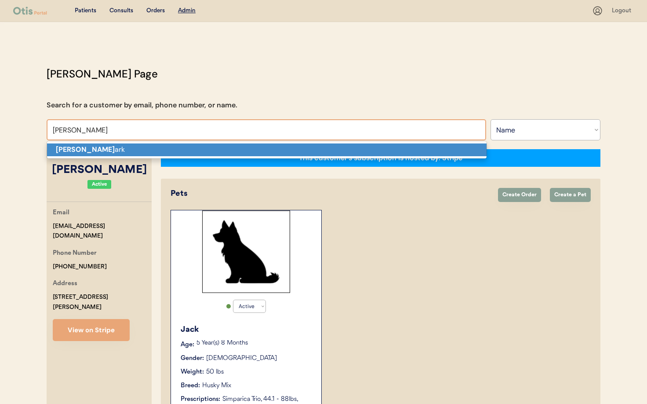
click at [64, 143] on p "Cole Cl ark" at bounding box center [267, 149] width 440 height 13
type input "Cole Clark"
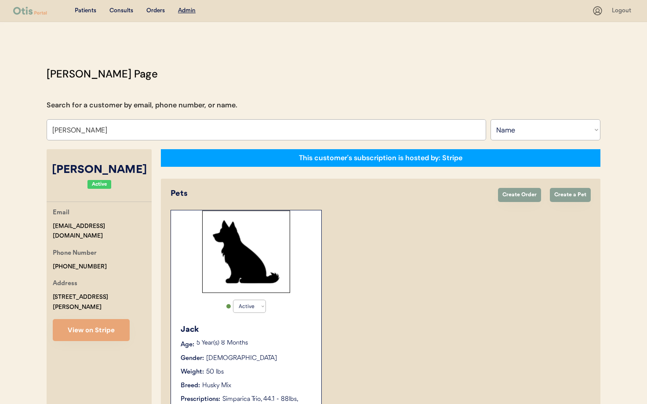
select select "true"
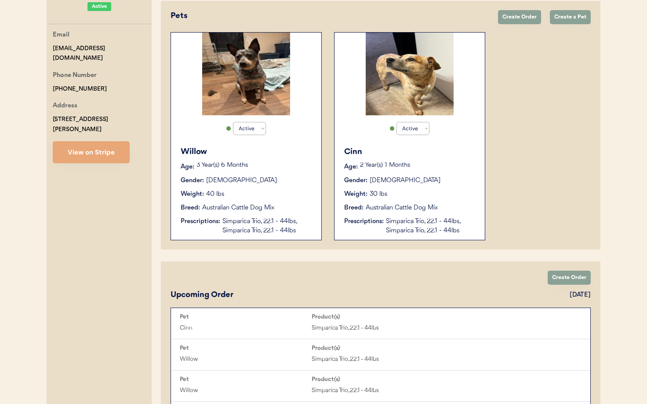
scroll to position [176, 0]
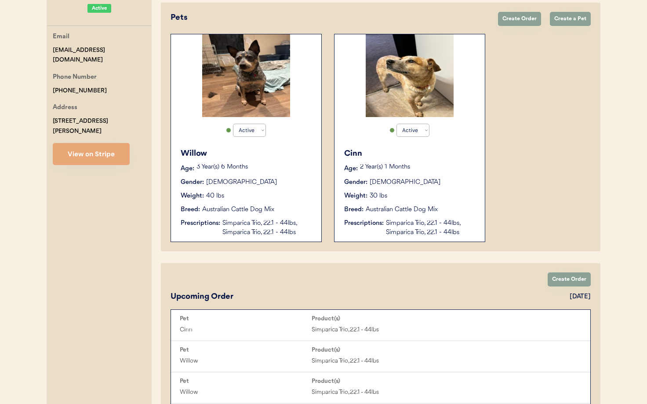
type input "Cole Clark"
click at [267, 191] on div "Weight: 40 lbs" at bounding box center [247, 195] width 132 height 9
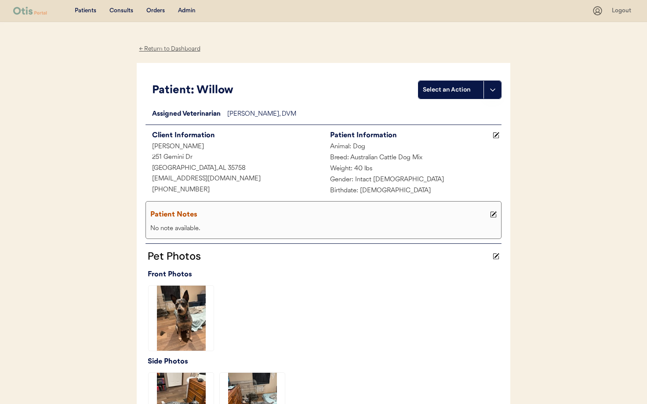
click at [165, 49] on div "← Return to Dashboard" at bounding box center [170, 49] width 66 height 10
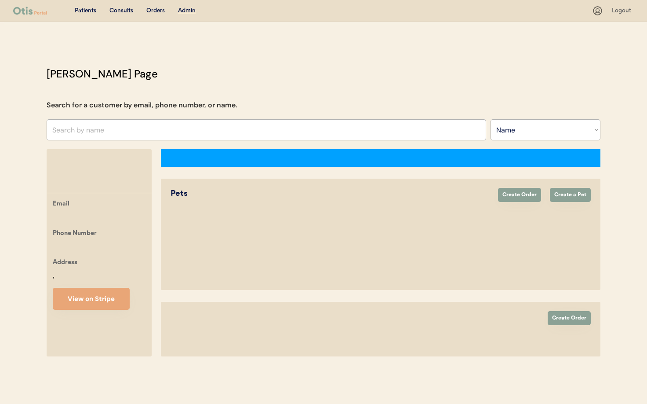
select select ""Name""
select select "true"
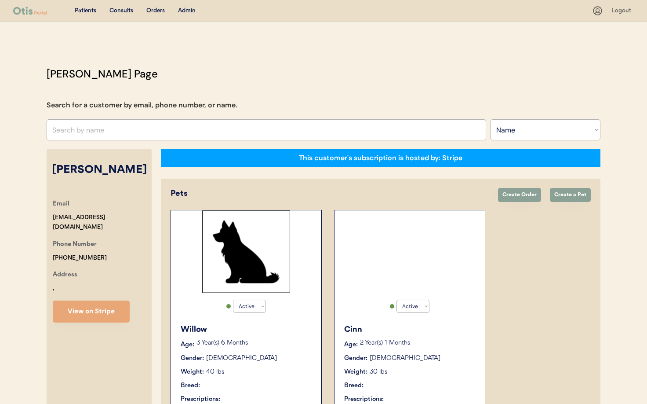
scroll to position [123, 0]
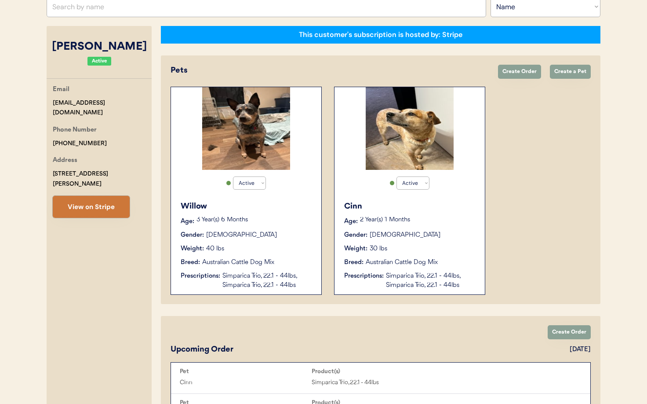
click at [83, 196] on button "View on Stripe" at bounding box center [91, 207] width 77 height 22
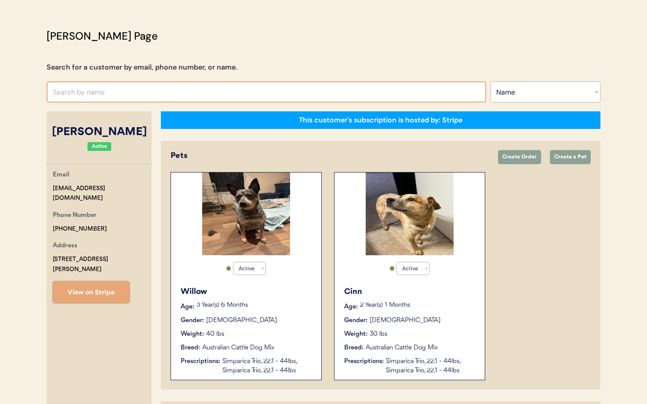
scroll to position [0, 0]
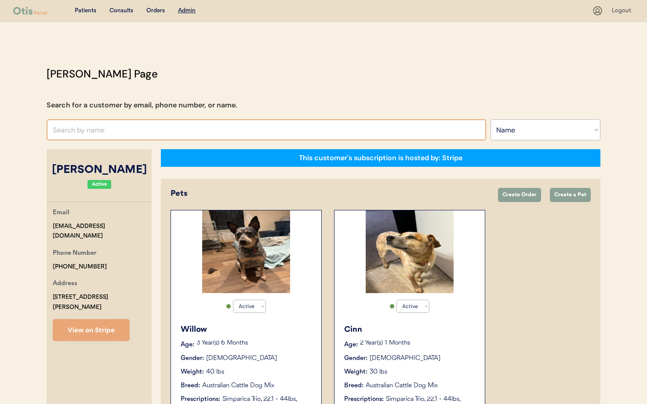
click at [78, 129] on input "text" at bounding box center [267, 129] width 440 height 21
paste input "[EMAIL_ADDRESS][DOMAIN_NAME]"
type input "[EMAIL_ADDRESS][DOMAIN_NAME]"
click at [509, 132] on select "Search By Name Email Phone Number" at bounding box center [546, 129] width 110 height 21
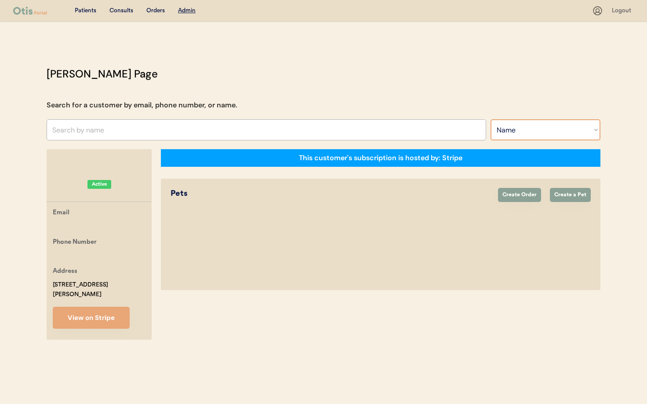
select select ""Email""
click at [491, 119] on select "Search By Name Email Phone Number" at bounding box center [546, 129] width 110 height 21
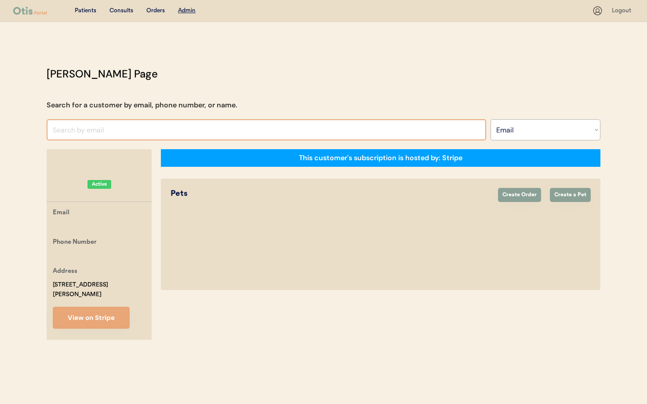
drag, startPoint x: 108, startPoint y: 126, endPoint x: 102, endPoint y: 126, distance: 6.6
click at [107, 126] on input "input" at bounding box center [267, 129] width 440 height 21
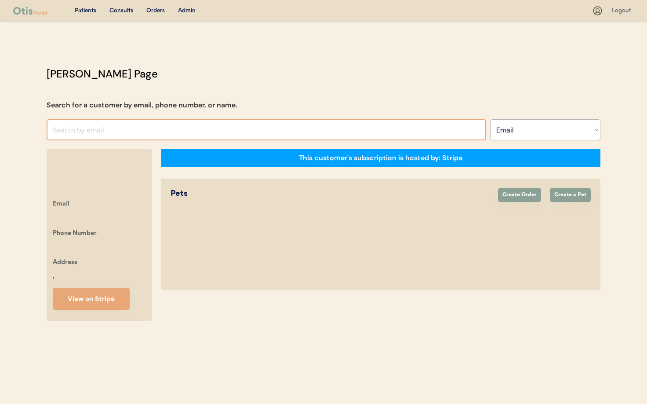
select select ""Email""
click at [71, 130] on input "input" at bounding box center [267, 129] width 440 height 21
paste input "[EMAIL_ADDRESS][DOMAIN_NAME]"
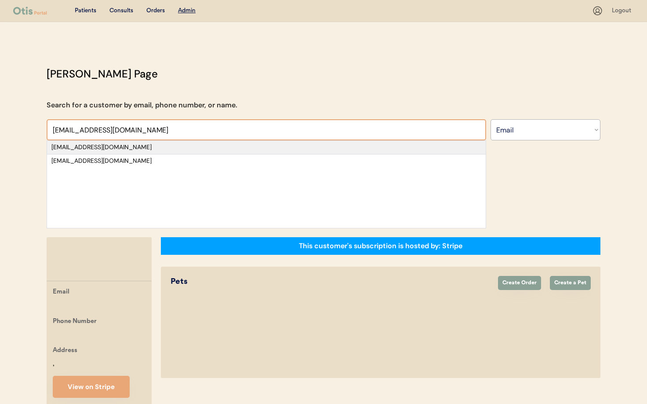
type input "[EMAIL_ADDRESS][DOMAIN_NAME]"
click at [132, 143] on div "[EMAIL_ADDRESS][DOMAIN_NAME]" at bounding box center [266, 147] width 430 height 9
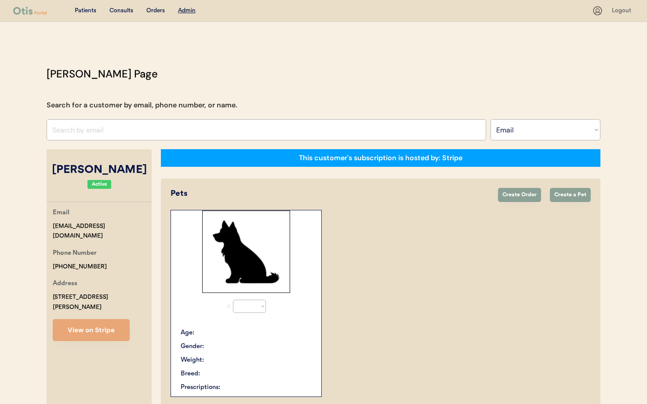
select select "true"
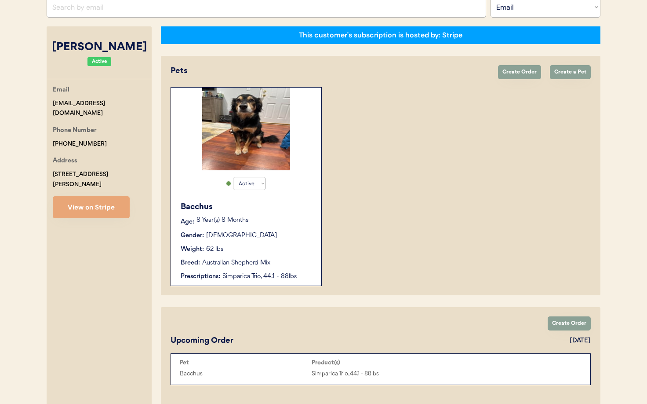
scroll to position [139, 0]
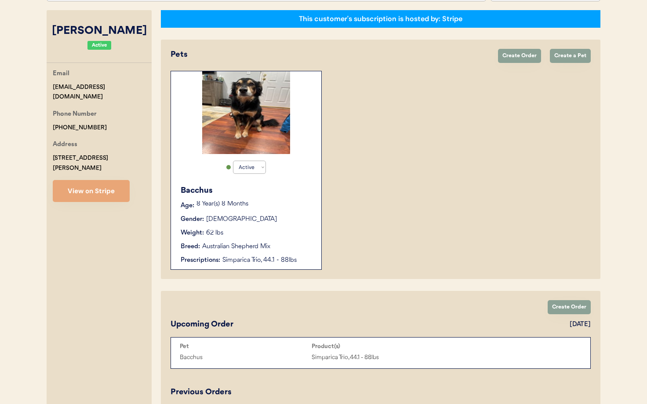
click at [284, 238] on div "Bacchus Age: [DEMOGRAPHIC_DATA] Year(s) 8 Months Gender: [DEMOGRAPHIC_DATA] Wei…" at bounding box center [246, 224] width 142 height 89
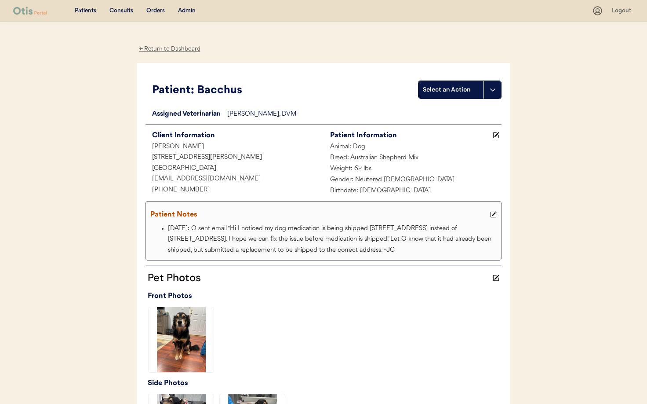
click at [154, 49] on div "← Return to Dashboard" at bounding box center [170, 49] width 66 height 10
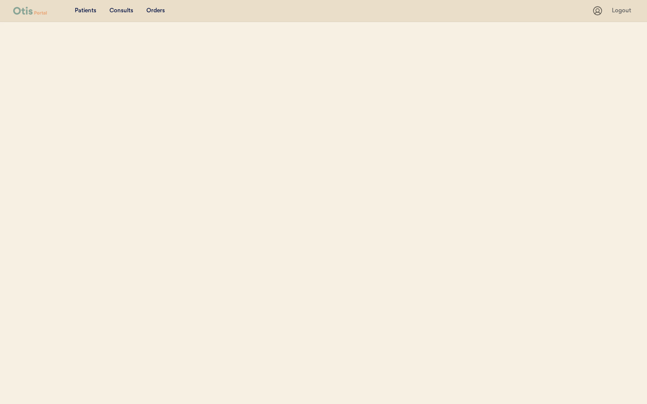
select select ""Email""
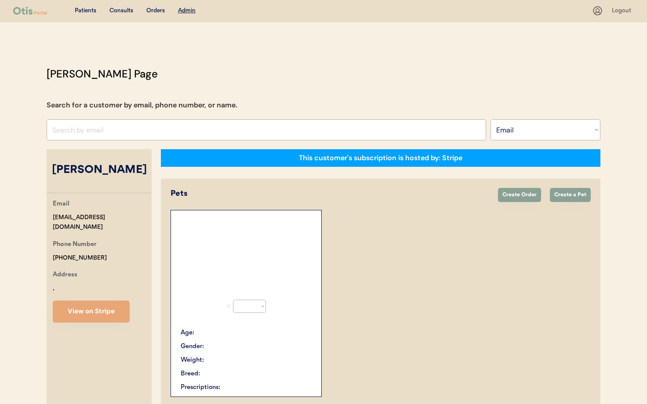
scroll to position [109, 0]
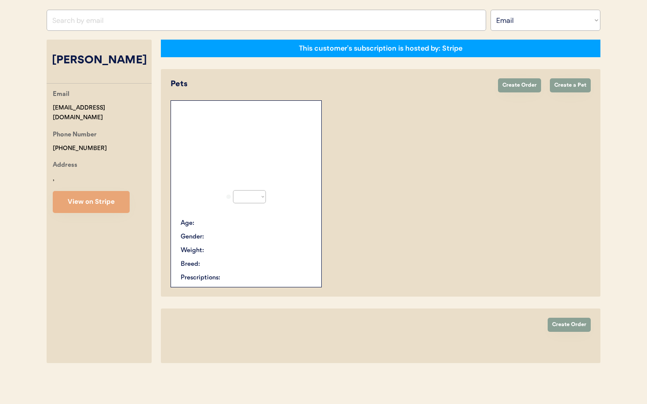
select select "true"
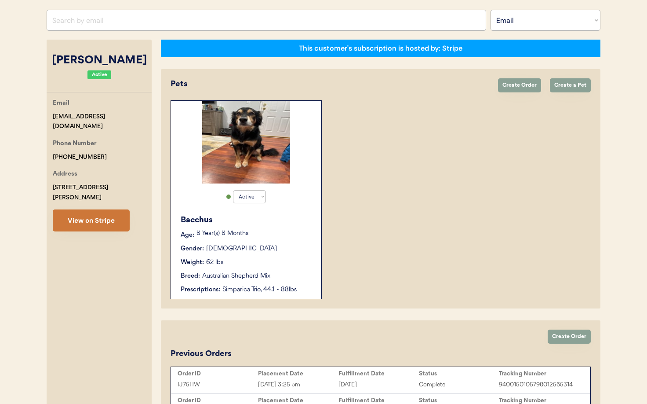
click at [94, 209] on button "View on Stripe" at bounding box center [91, 220] width 77 height 22
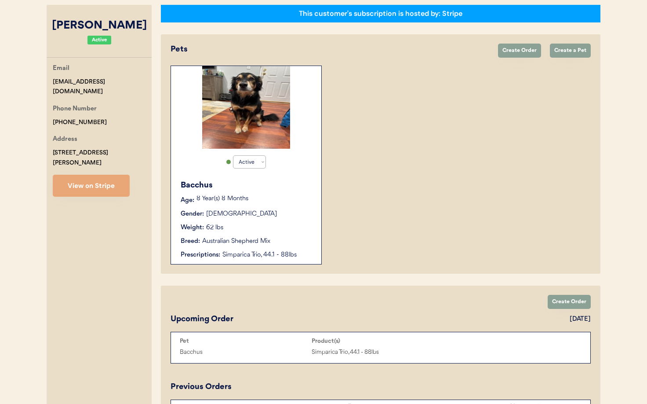
scroll to position [83, 0]
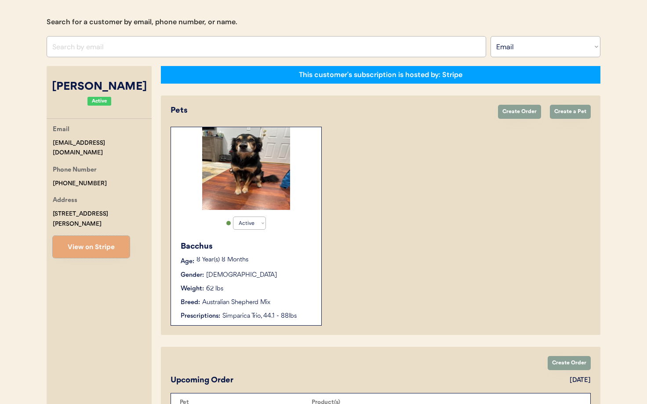
click at [279, 298] on div "Breed: Australian Shepherd Mix" at bounding box center [247, 302] width 132 height 9
click at [280, 298] on div "Breed: Australian Shepherd Mix" at bounding box center [247, 302] width 132 height 9
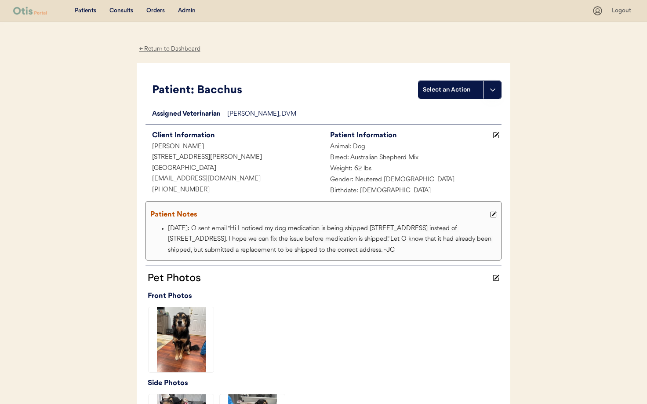
click at [185, 11] on div "Admin" at bounding box center [187, 11] width 18 height 9
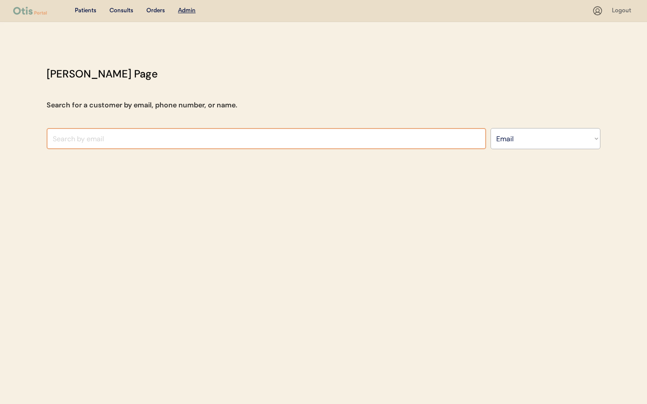
click at [114, 136] on input "input" at bounding box center [267, 138] width 440 height 21
click at [528, 142] on select "Search By Name Email Phone Number" at bounding box center [546, 138] width 110 height 21
select select ""Name""
click at [491, 128] on select "Search By Name Email Phone Number" at bounding box center [546, 138] width 110 height 21
click at [244, 137] on input "text" at bounding box center [267, 138] width 440 height 21
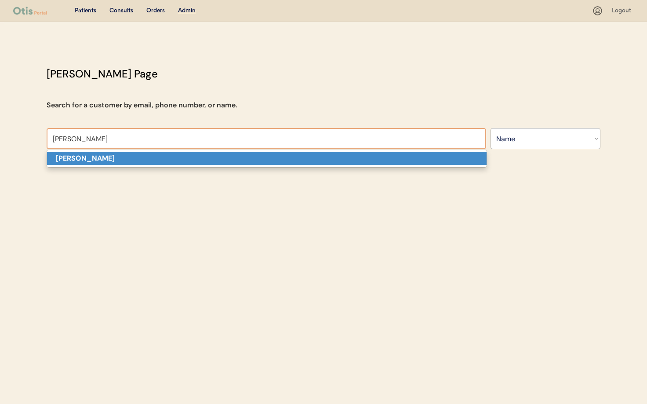
click at [241, 158] on p "[PERSON_NAME]" at bounding box center [267, 158] width 440 height 13
type input "[PERSON_NAME]"
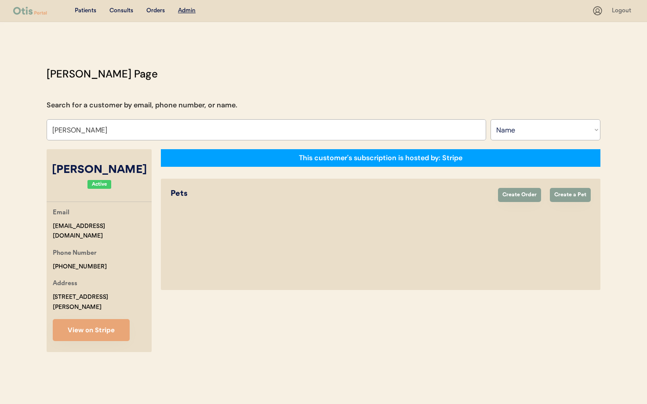
select select "true"
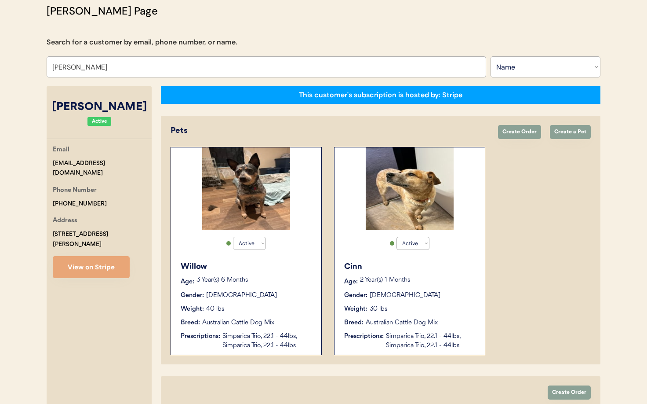
scroll to position [66, 0]
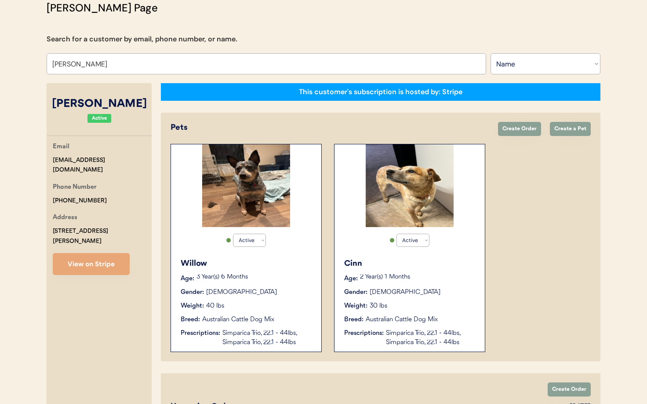
type input "[PERSON_NAME]"
click at [256, 283] on div "3 Year(s) 6 Months" at bounding box center [254, 278] width 116 height 9
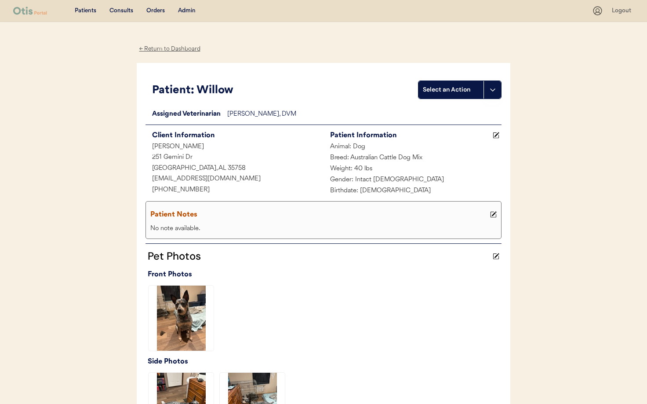
click at [491, 92] on icon at bounding box center [492, 89] width 7 height 7
click at [469, 111] on div "Create a consult" at bounding box center [462, 108] width 87 height 18
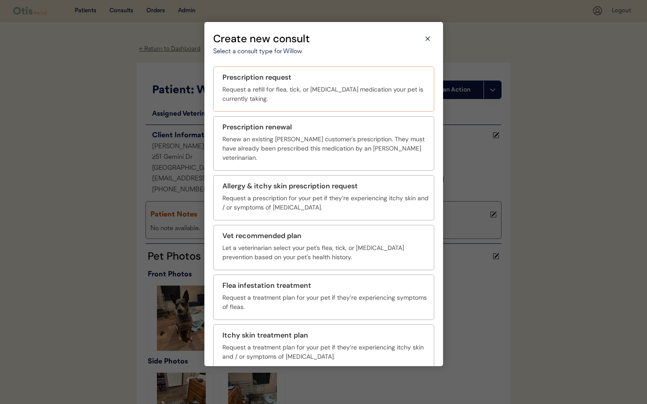
click at [326, 77] on div "Prescription request" at bounding box center [325, 77] width 206 height 11
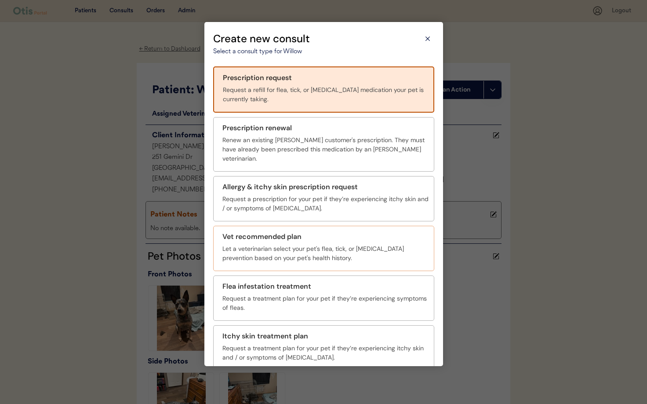
scroll to position [32, 0]
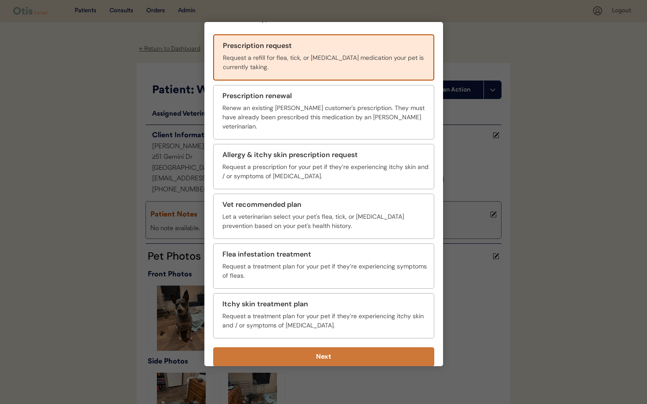
click at [367, 348] on button "Next" at bounding box center [323, 356] width 221 height 19
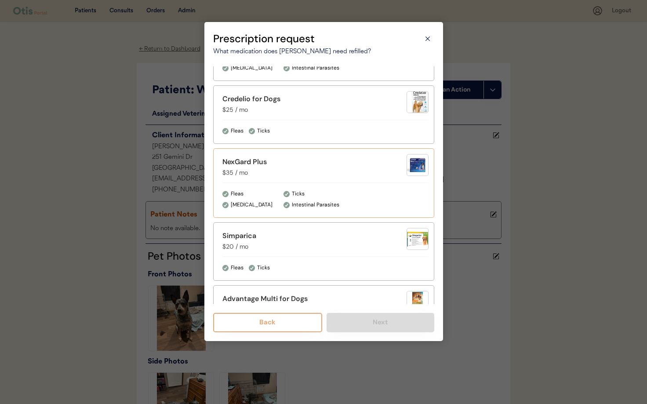
scroll to position [390, 0]
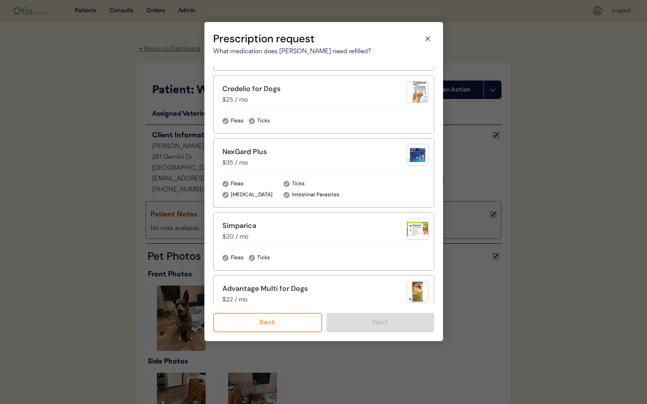
click at [333, 168] on div "NexGard Plus $35 / mo" at bounding box center [325, 157] width 206 height 26
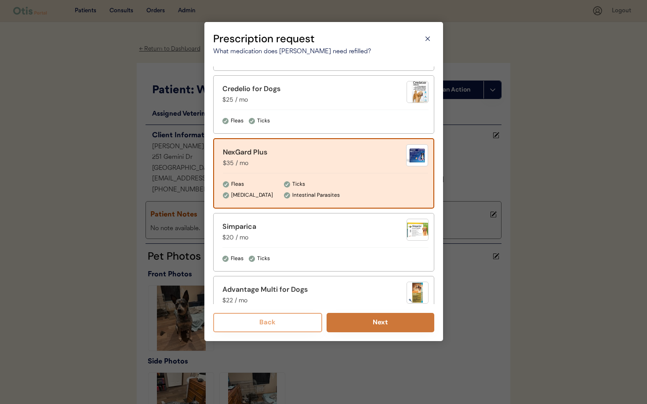
click at [377, 318] on button "Next" at bounding box center [381, 322] width 108 height 19
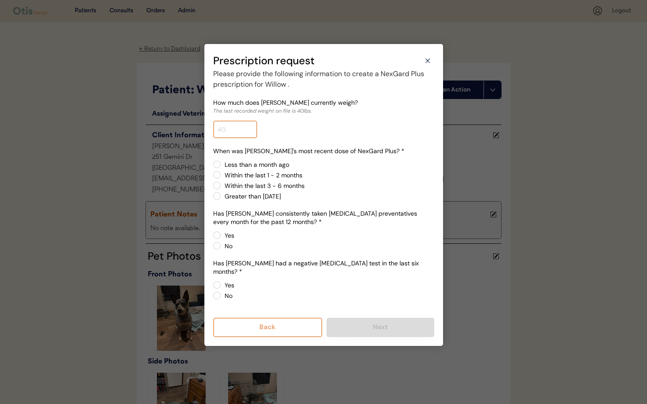
click at [236, 131] on input "input" at bounding box center [235, 129] width 44 height 18
type input "47.6"
click at [222, 165] on label "Less than a month ago" at bounding box center [328, 164] width 212 height 6
click at [212, 165] on input "Less than a month ago" at bounding box center [210, 164] width 6 height 6
radio input "true"
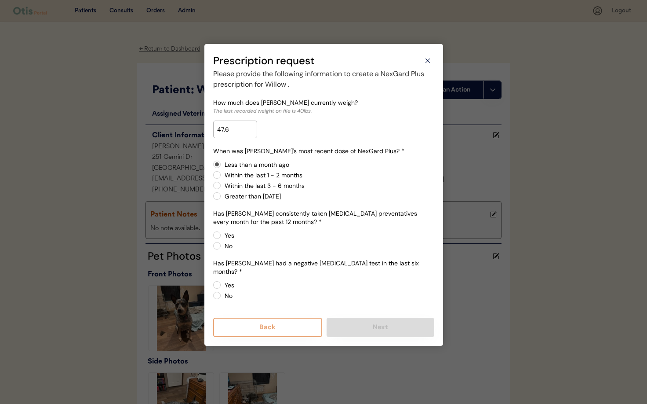
drag, startPoint x: 218, startPoint y: 236, endPoint x: 259, endPoint y: 248, distance: 43.7
click at [222, 236] on label "Yes" at bounding box center [328, 235] width 212 height 6
click at [212, 236] on input "Yes" at bounding box center [210, 235] width 6 height 6
radio input "true"
click at [222, 282] on label "Yes" at bounding box center [328, 285] width 212 height 6
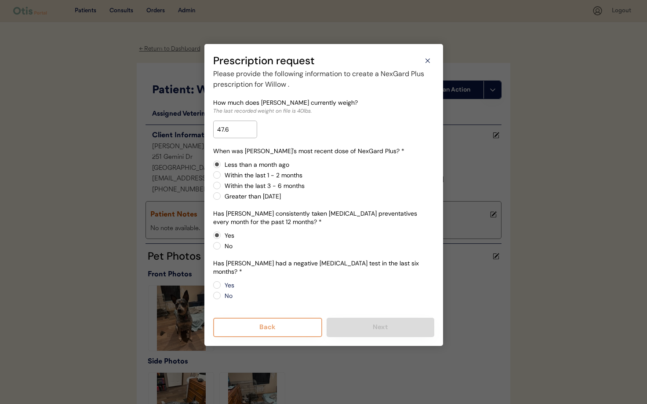
click at [212, 282] on input "Yes" at bounding box center [210, 285] width 6 height 6
radio input "true"
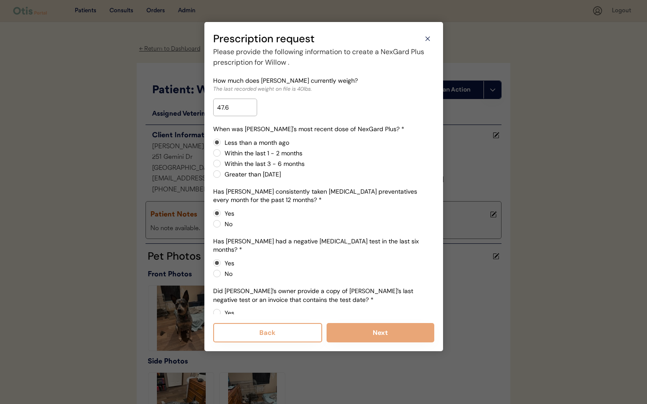
scroll to position [14, 0]
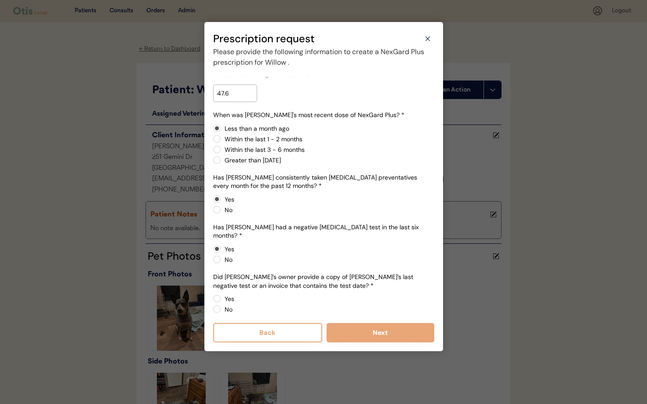
click at [222, 306] on label "No" at bounding box center [328, 309] width 212 height 6
click at [212, 301] on input "No" at bounding box center [210, 298] width 6 height 6
radio input "true"
click at [386, 333] on button "Next" at bounding box center [381, 332] width 108 height 19
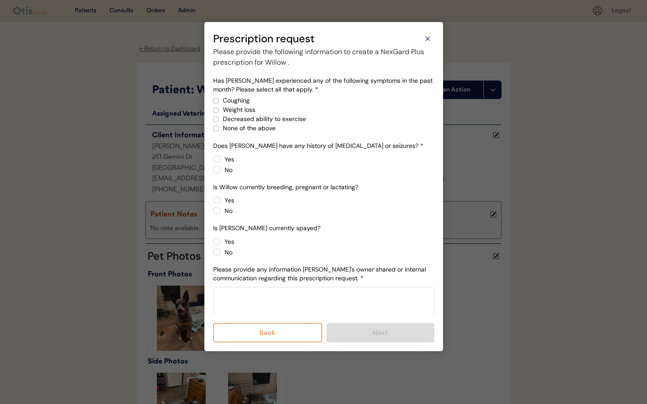
click at [215, 127] on div at bounding box center [216, 128] width 4 height 4
drag, startPoint x: 215, startPoint y: 170, endPoint x: 250, endPoint y: 175, distance: 35.2
click at [222, 170] on label "No" at bounding box center [328, 169] width 212 height 6
click at [212, 161] on input "No" at bounding box center [210, 159] width 6 height 6
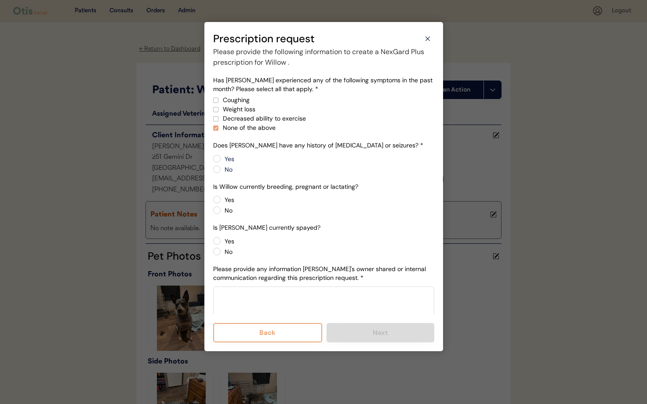
radio input "true"
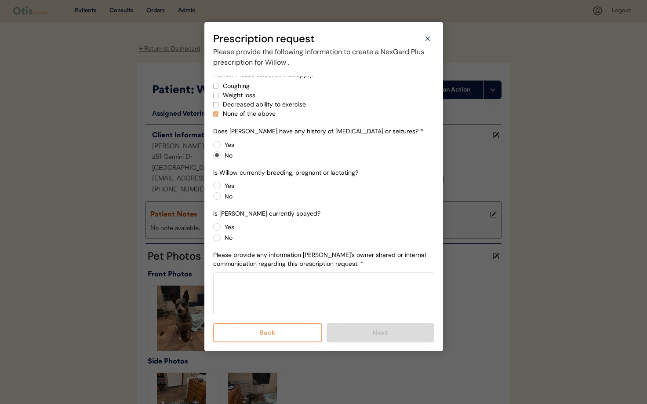
scroll to position [25, 0]
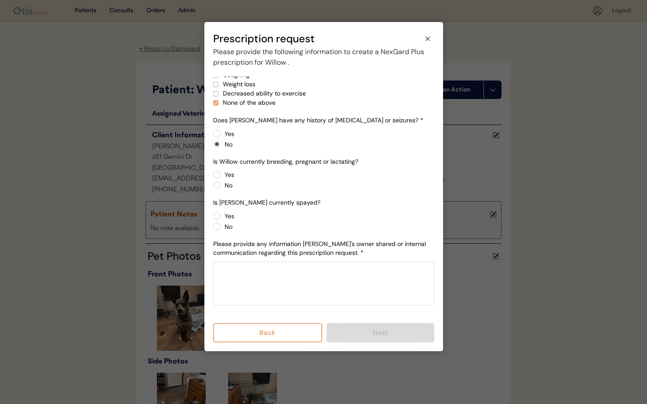
click at [222, 186] on label "No" at bounding box center [328, 185] width 212 height 6
click at [212, 177] on input "No" at bounding box center [210, 174] width 6 height 6
radio input "true"
click at [222, 215] on label "Yes" at bounding box center [328, 216] width 212 height 6
click at [212, 215] on input "Yes" at bounding box center [210, 216] width 6 height 6
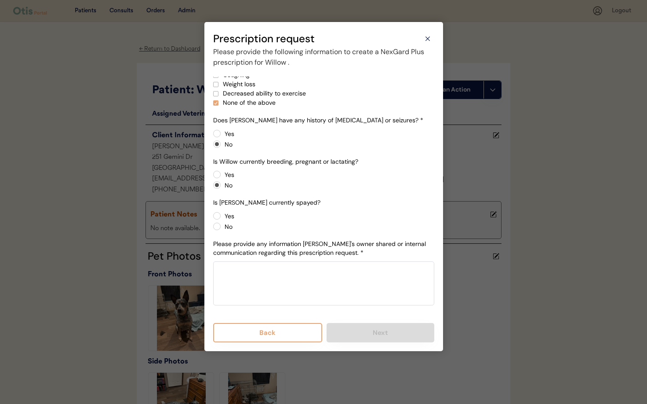
radio input "true"
click at [307, 273] on textarea at bounding box center [323, 283] width 221 height 44
paste textarea "Since her last vet appointment, my dog Willow was spayed and has put on a few p…"
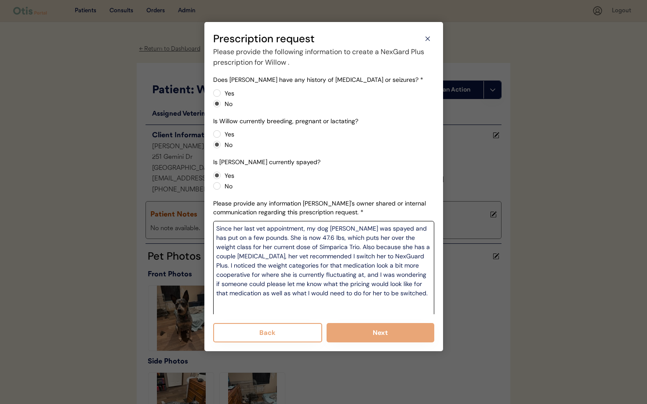
scroll to position [71, 0]
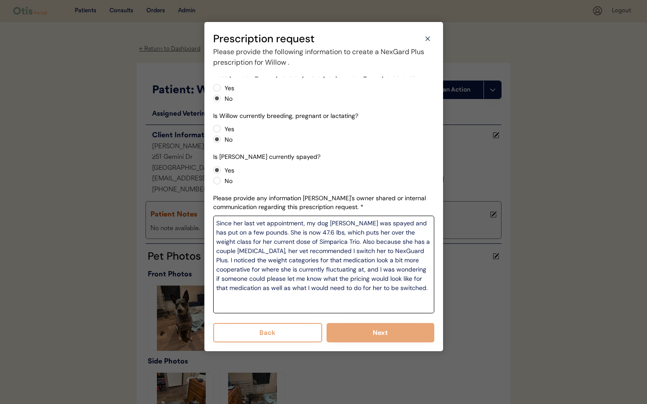
drag, startPoint x: 393, startPoint y: 251, endPoint x: 424, endPoint y: 289, distance: 49.4
click at [424, 290] on textarea "Since her last vet appointment, my dog Willow was spayed and has put on a few p…" at bounding box center [323, 264] width 221 height 98
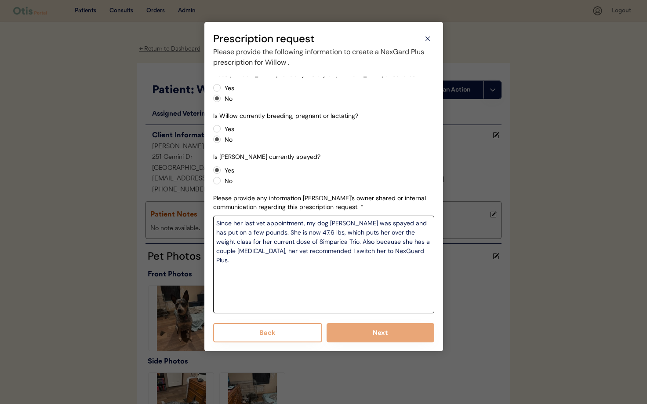
scroll to position [42, 0]
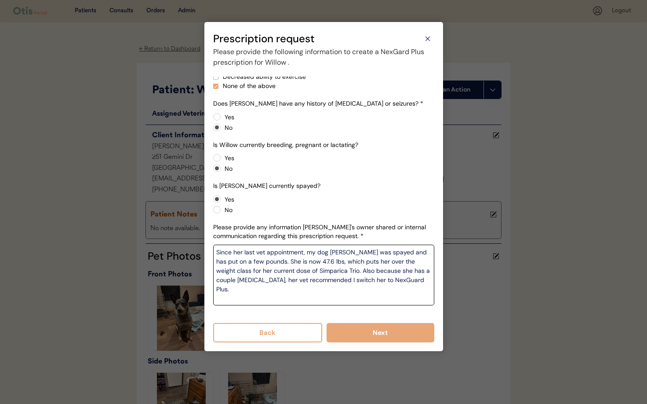
click at [230, 297] on textarea "Since her last vet appointment, my dog Willow was spayed and has put on a few p…" at bounding box center [323, 274] width 221 height 61
paste textarea "Confirmation of a negative heartworm test within the last 6 months: Yes, 9/3/20…"
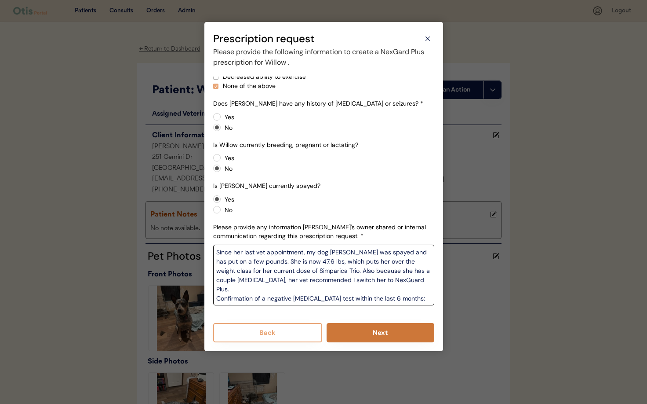
type textarea "Since her last vet appointment, my dog Willow was spayed and has put on a few p…"
click at [383, 334] on button "Next" at bounding box center [381, 332] width 108 height 19
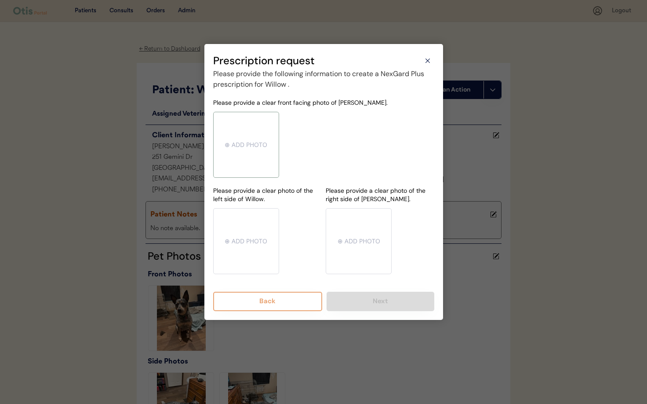
click at [247, 145] on input "file" at bounding box center [246, 144] width 65 height 65
type input "C:\fakepath\IMG_0932-a062389d-64ce-4e5b-a67a-d1ad453aa84e.jpeg"
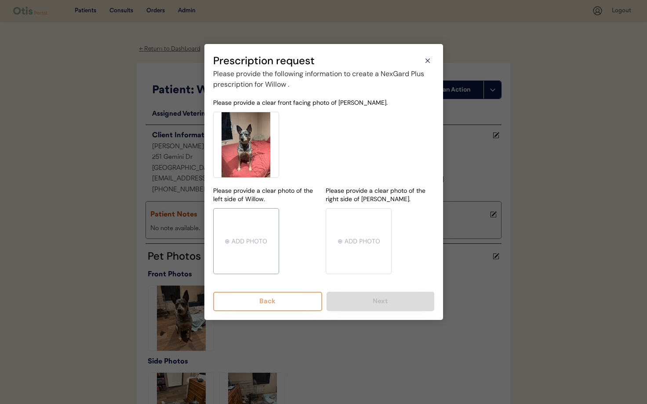
click at [247, 238] on input "file" at bounding box center [246, 240] width 65 height 65
type input "C:\fakepath\IMG_0935-6d9aefea-530a-4439-8adf-08ad46a1bb30.jpeg"
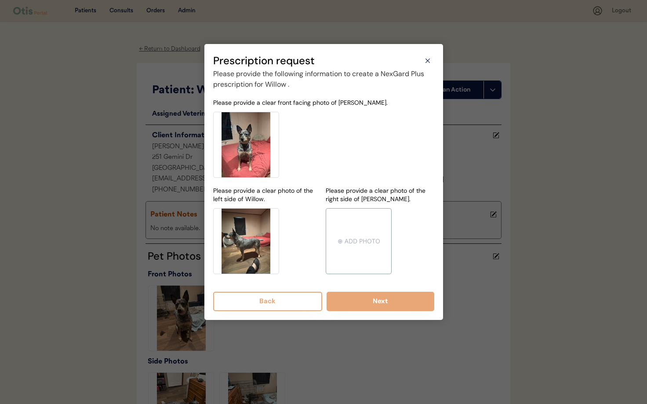
click at [364, 243] on input "file" at bounding box center [358, 240] width 65 height 65
type input "C:\fakepath\IMG_0939-9f6adb01-5f47-4746-bf40-51f4f269f487.jpeg"
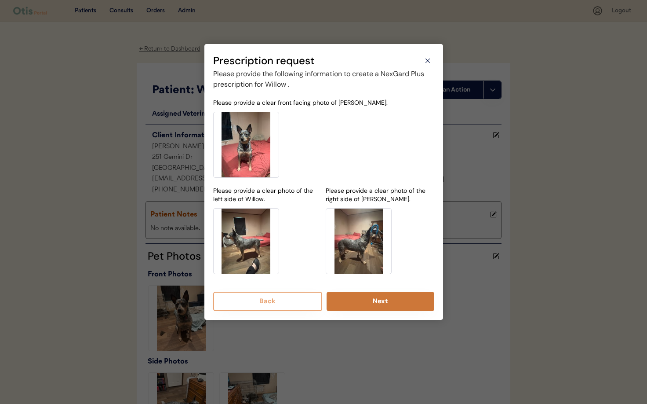
click at [379, 305] on button "Next" at bounding box center [381, 300] width 108 height 19
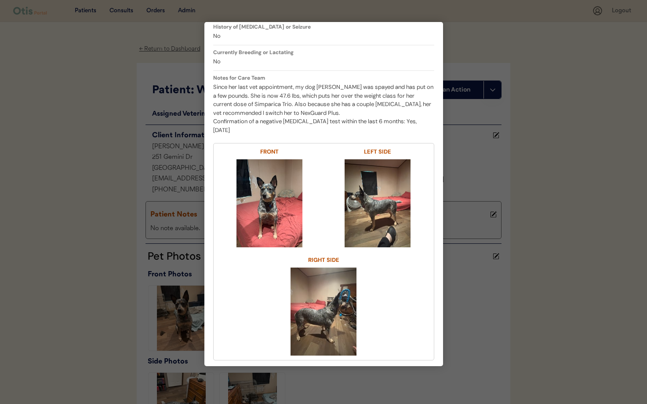
scroll to position [230, 0]
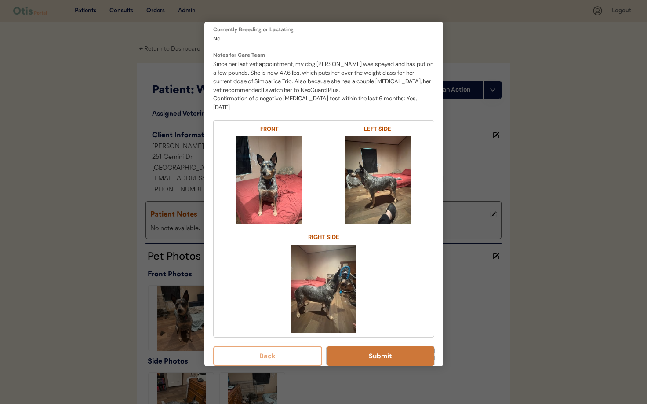
click at [393, 352] on button "Submit" at bounding box center [381, 355] width 108 height 19
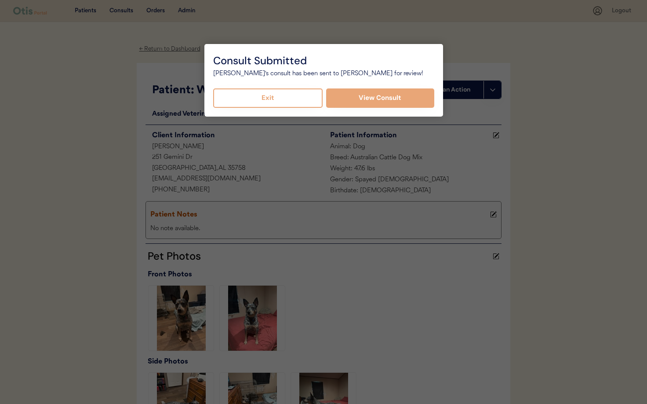
click at [287, 100] on button "Exit" at bounding box center [268, 97] width 110 height 19
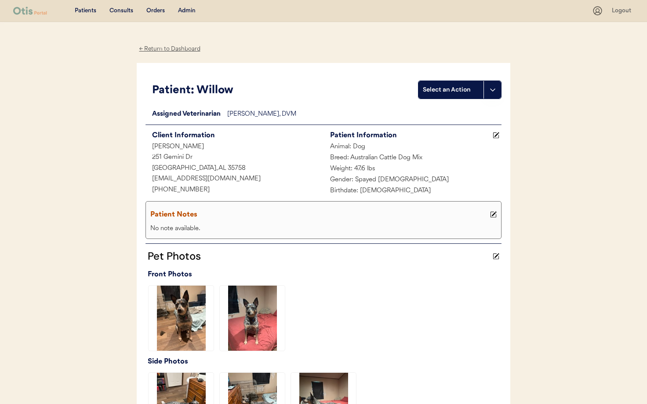
click at [182, 54] on div "← Return to Dashboard Patient: Willow Select an Action Loading... Assigned Vete…" at bounding box center [324, 353] width 374 height 662
click at [172, 49] on div "← Return to Dashboard" at bounding box center [170, 49] width 66 height 10
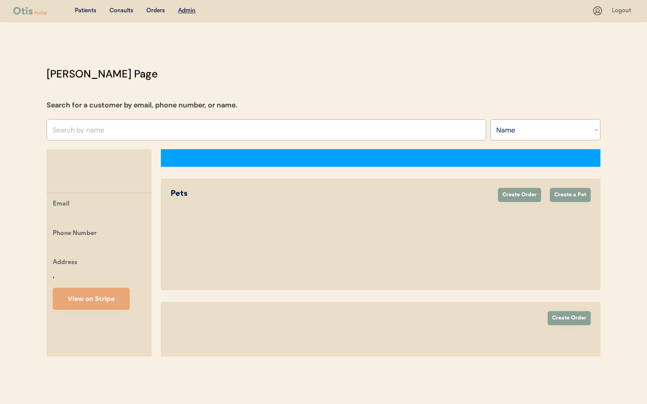
select select ""Name""
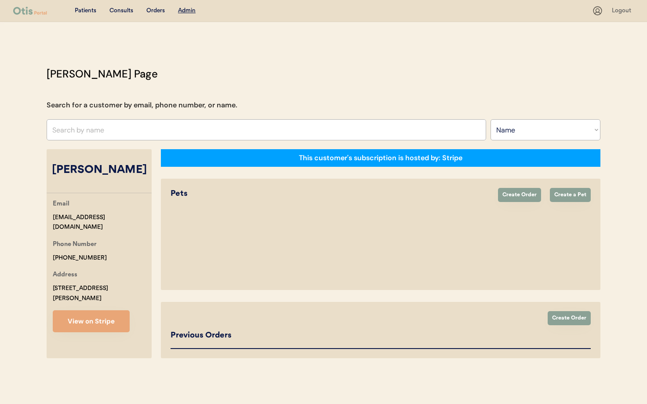
select select "true"
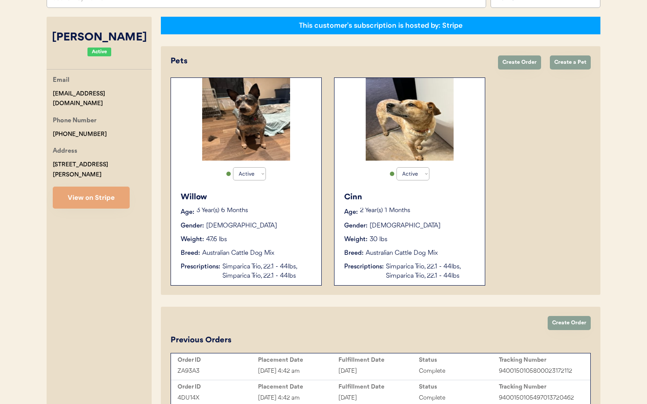
scroll to position [206, 0]
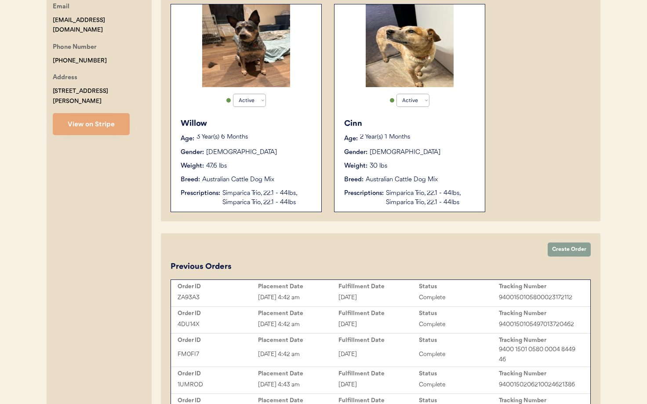
click at [258, 178] on div "Australian Cattle Dog Mix" at bounding box center [238, 179] width 72 height 9
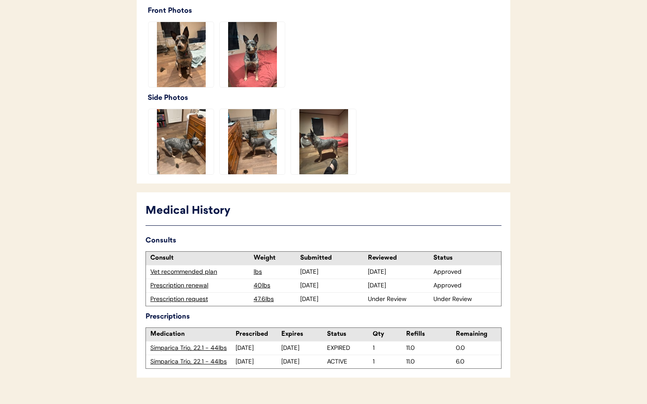
scroll to position [281, 0]
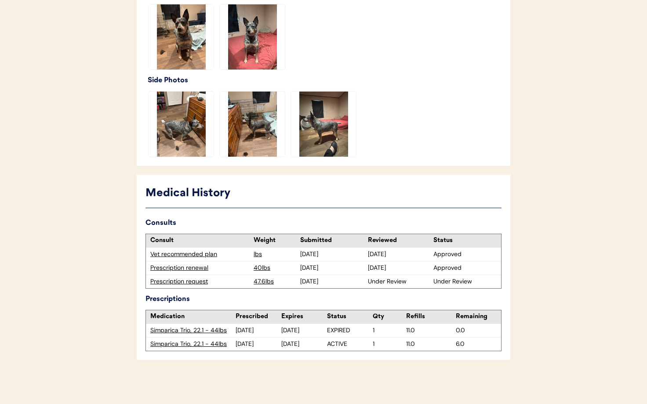
click at [178, 280] on div "Prescription request" at bounding box center [199, 281] width 99 height 9
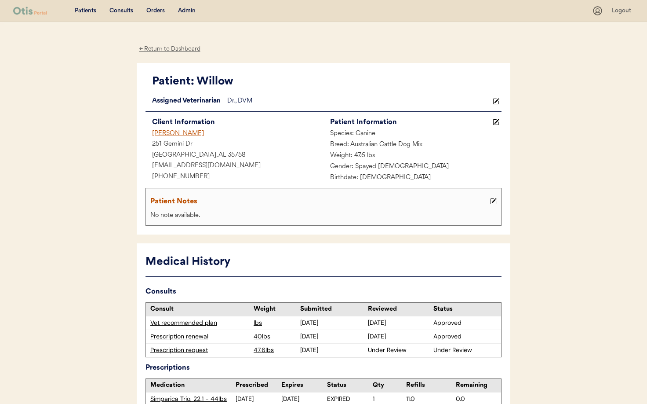
click at [161, 48] on div "← Return to Dashboard" at bounding box center [170, 49] width 66 height 10
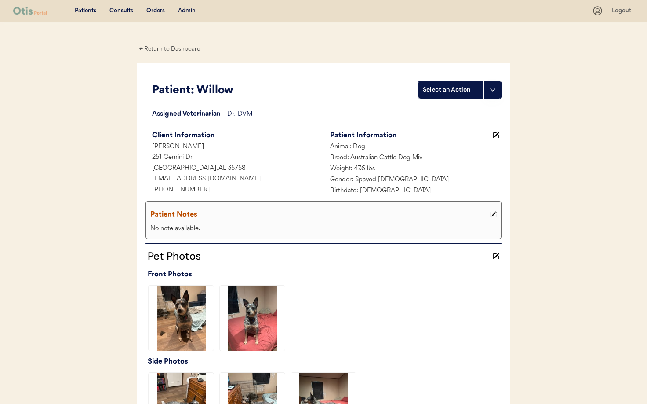
click at [177, 52] on div "← Return to Dashboard" at bounding box center [170, 49] width 66 height 10
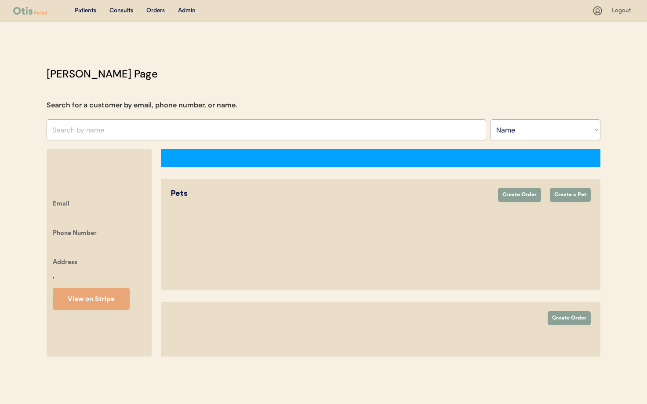
select select ""Name""
select select "true"
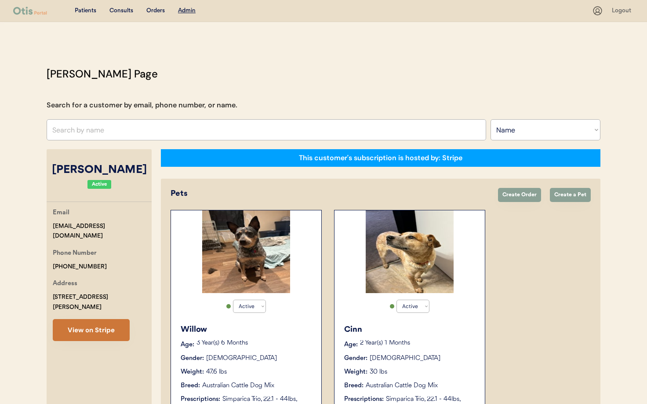
click at [95, 319] on button "View on Stripe" at bounding box center [91, 330] width 77 height 22
click at [101, 132] on input "text" at bounding box center [267, 129] width 440 height 21
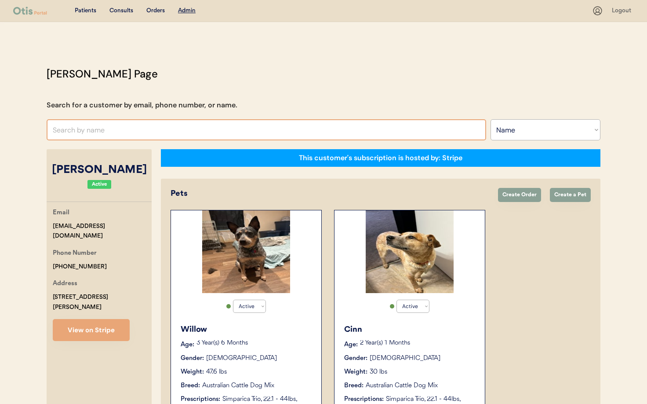
click at [101, 132] on input "text" at bounding box center [267, 129] width 440 height 21
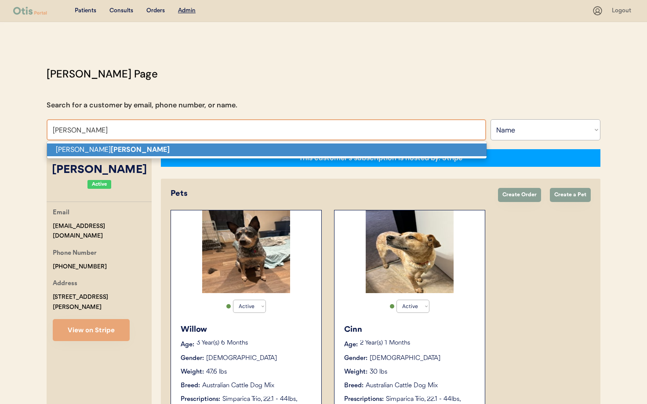
click at [111, 151] on strong "Viers" at bounding box center [140, 149] width 59 height 9
type input "[PERSON_NAME]"
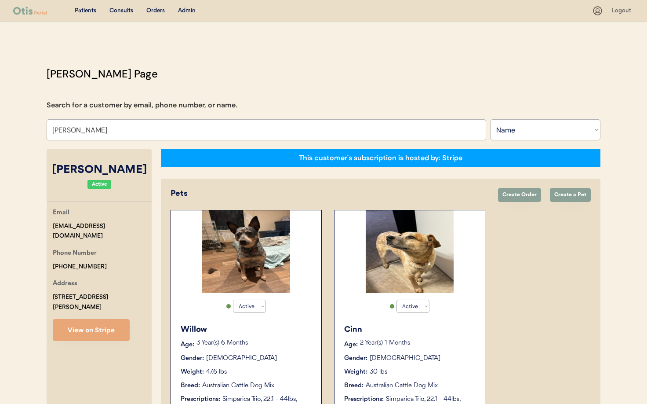
select select "false"
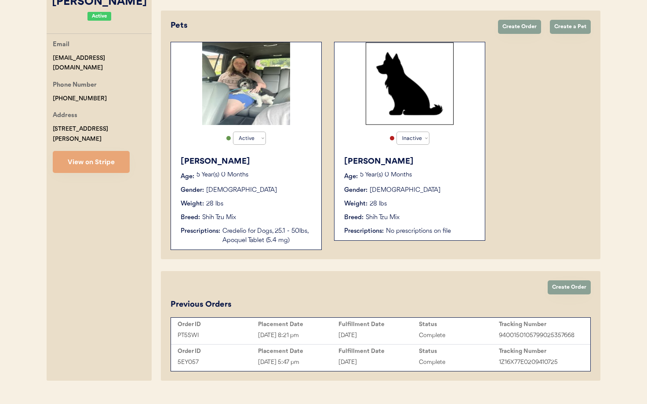
scroll to position [178, 0]
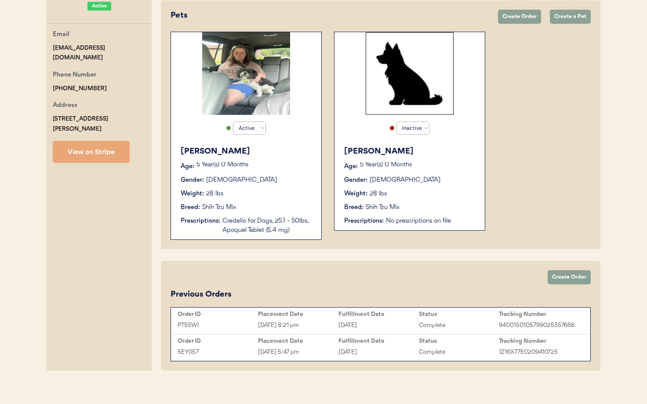
type input "[PERSON_NAME]"
click at [360, 324] on div "[DATE]" at bounding box center [378, 325] width 80 height 10
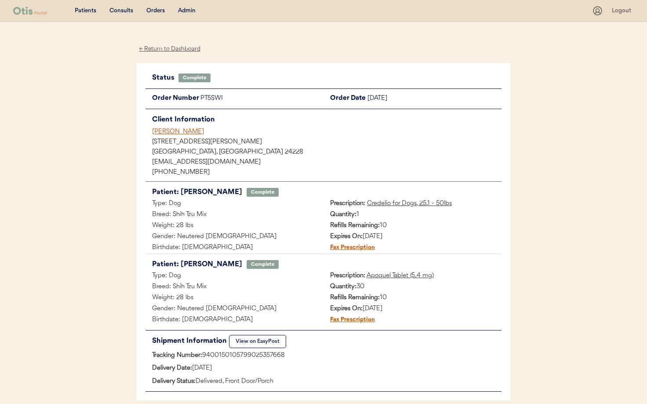
click at [171, 134] on div "[PERSON_NAME]" at bounding box center [326, 131] width 349 height 9
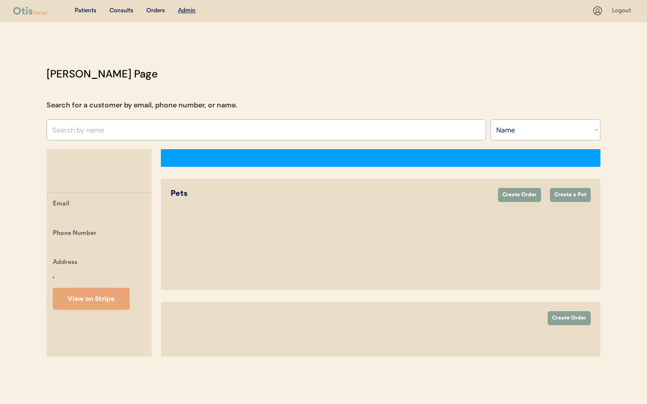
select select ""Name""
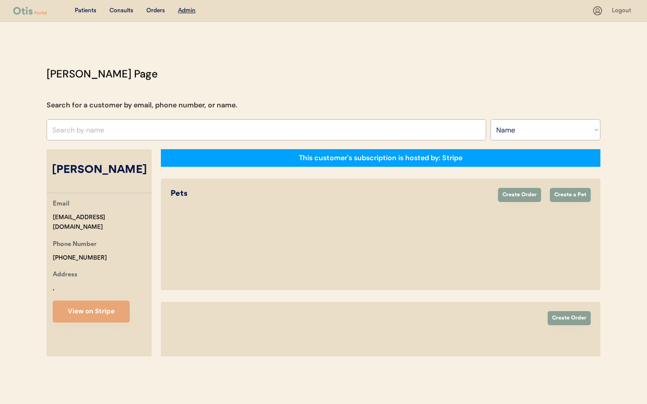
select select "true"
select select "false"
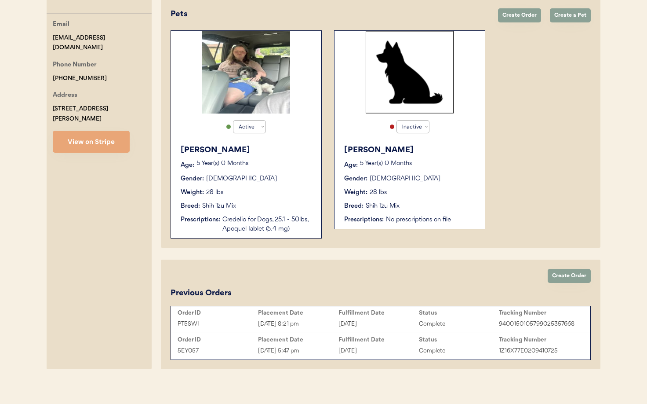
scroll to position [186, 0]
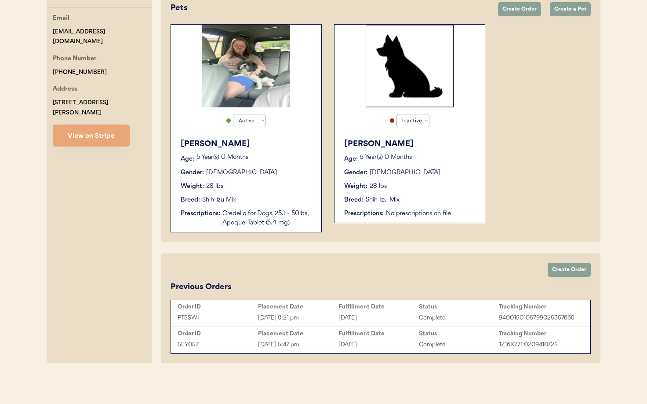
click at [379, 343] on div "[DATE]" at bounding box center [378, 344] width 80 height 10
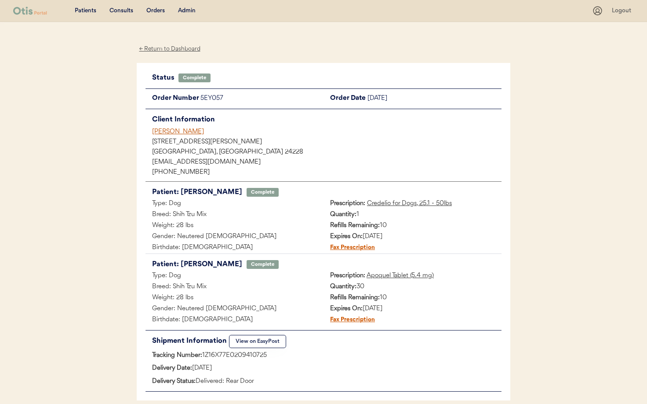
click at [157, 50] on div "← Return to Dashboard" at bounding box center [170, 49] width 66 height 10
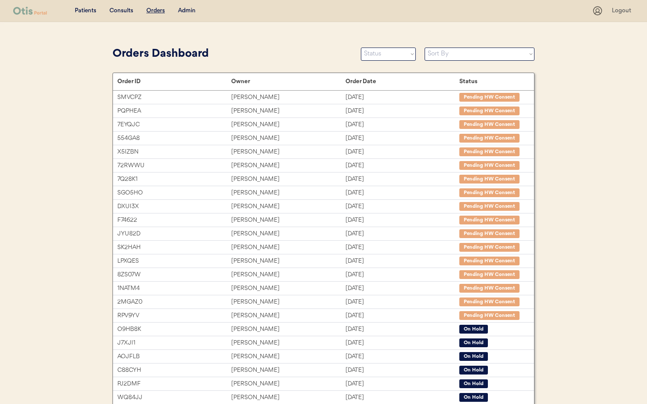
click at [186, 9] on div "Admin" at bounding box center [187, 11] width 18 height 9
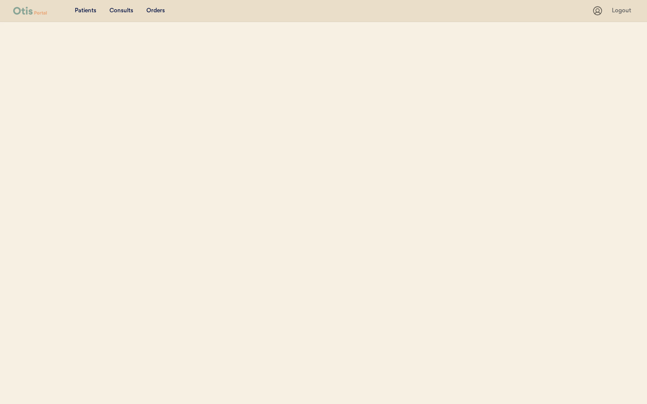
select select ""Name""
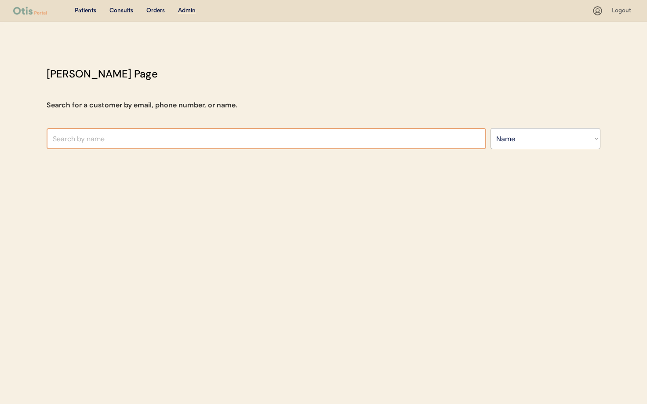
click at [99, 138] on input "text" at bounding box center [267, 138] width 440 height 21
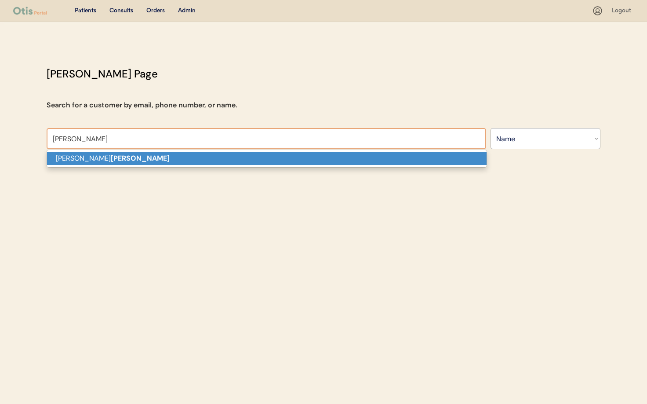
click at [113, 154] on p "[PERSON_NAME]" at bounding box center [267, 158] width 440 height 13
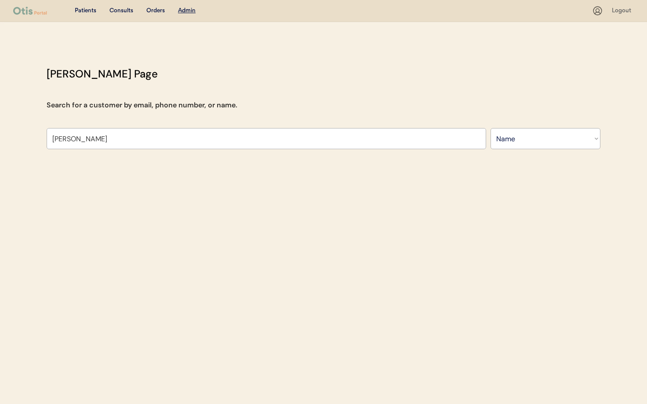
type input "[PERSON_NAME]"
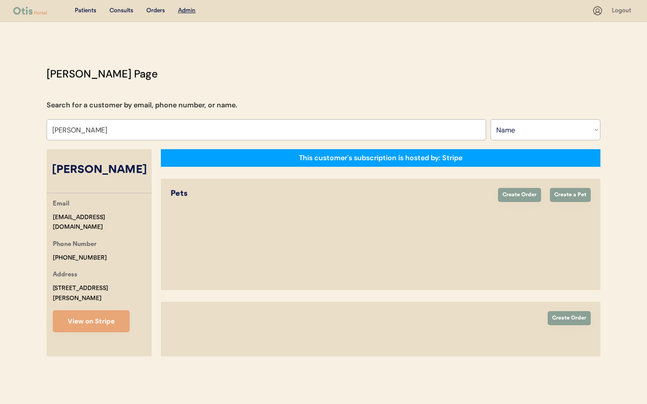
select select "true"
select select "false"
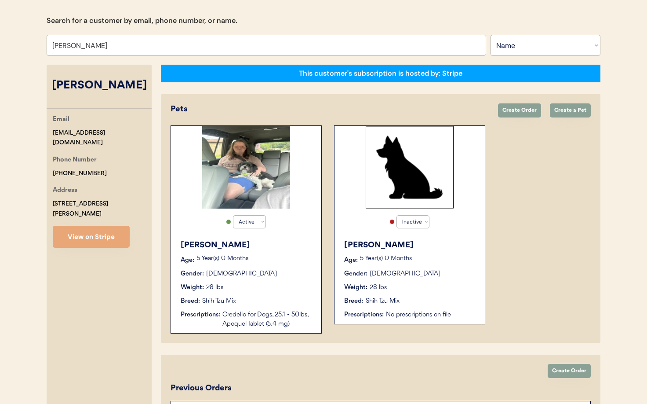
scroll to position [119, 0]
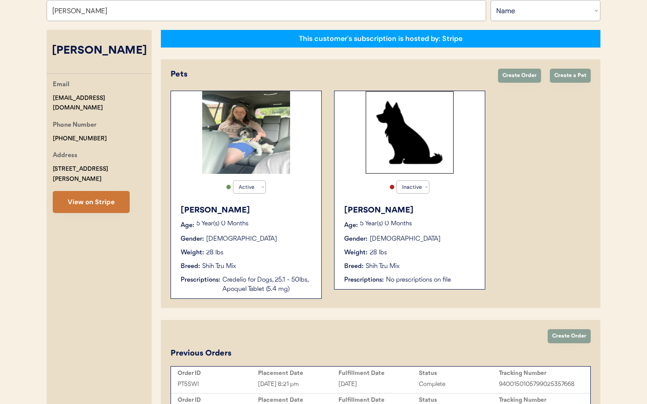
type input "[PERSON_NAME]"
click at [96, 194] on button "View on Stripe" at bounding box center [91, 202] width 77 height 22
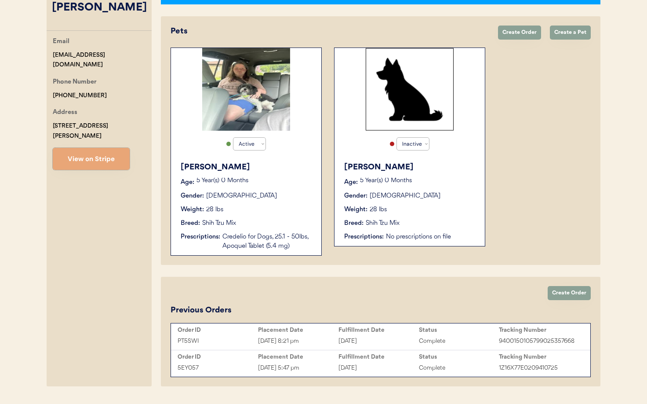
scroll to position [186, 0]
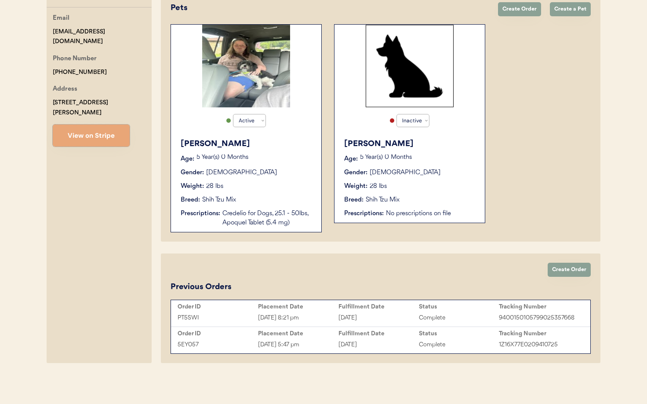
click at [255, 204] on div "Breed: Shih Tzu Mix" at bounding box center [247, 199] width 132 height 9
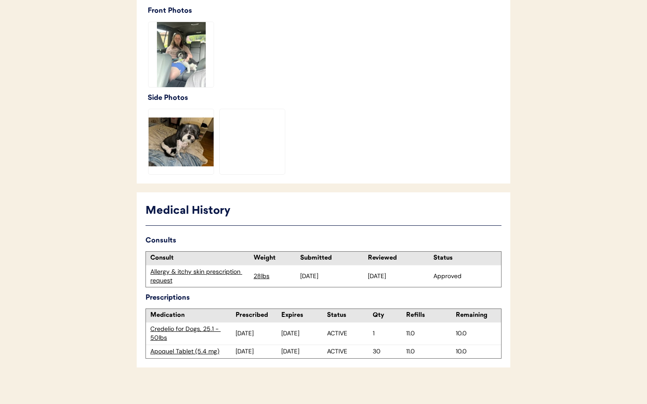
scroll to position [400, 0]
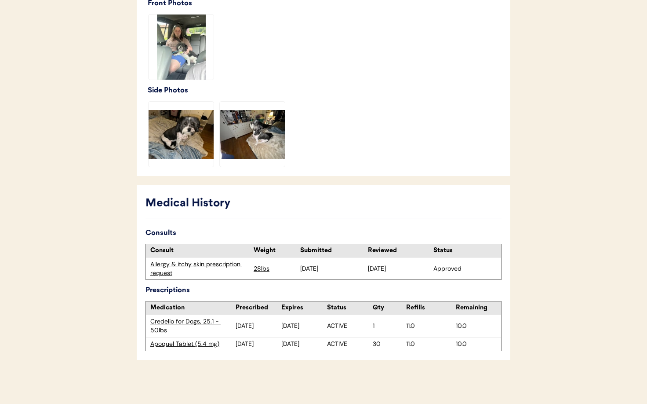
click at [379, 183] on div "← Return to Dashboard Patient: Axel Select an Action Loading... Assigned Veteri…" at bounding box center [324, 13] width 374 height 782
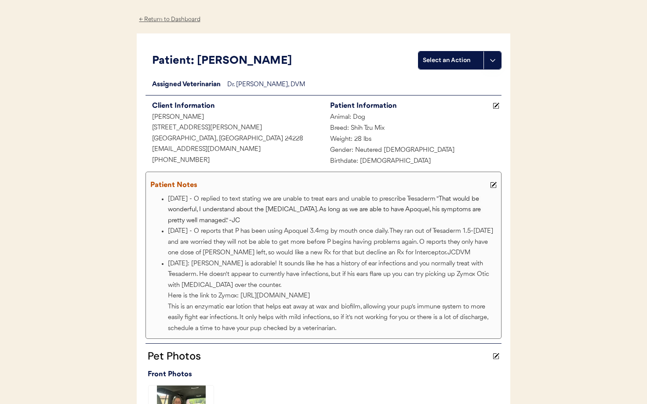
scroll to position [0, 0]
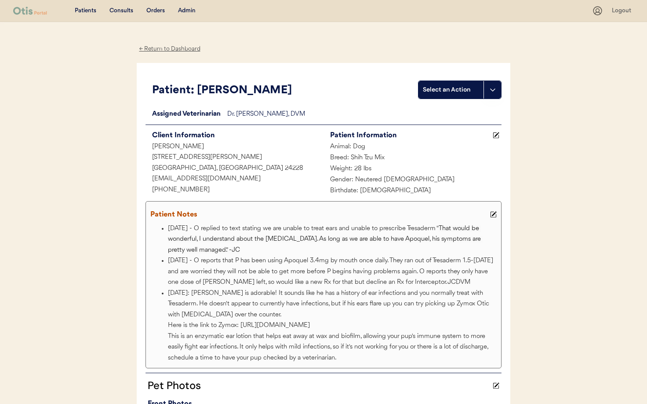
click at [172, 50] on div "← Return to Dashboard" at bounding box center [170, 49] width 66 height 10
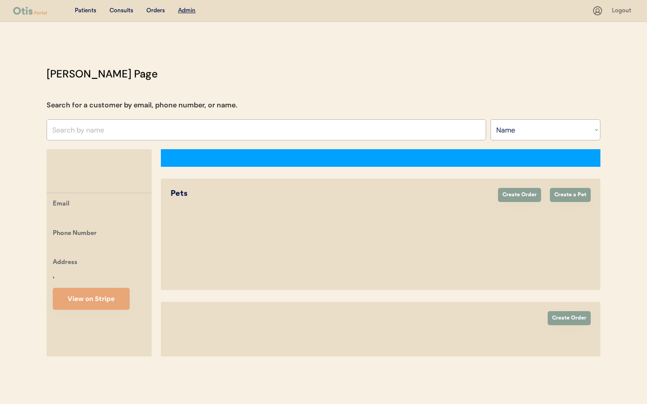
select select ""Name""
select select "true"
select select "false"
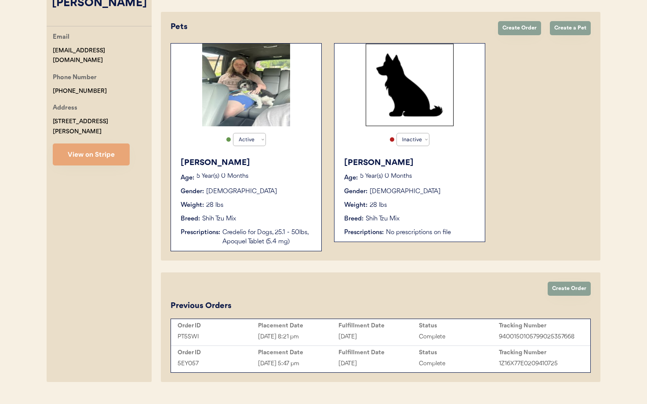
scroll to position [186, 0]
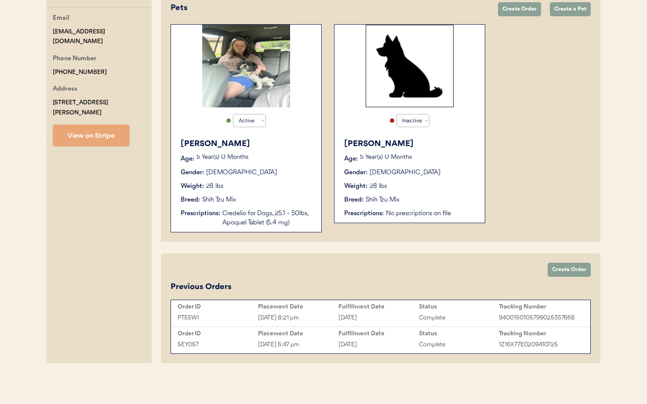
click at [318, 344] on div "Jul 26, 2025 5:47 pm" at bounding box center [298, 344] width 80 height 10
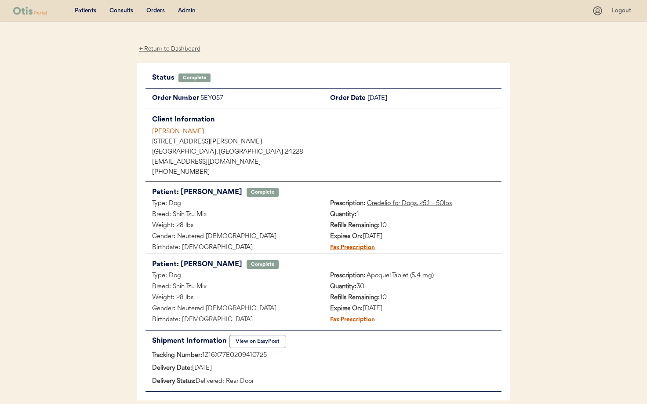
click at [156, 50] on div "← Return to Dashboard" at bounding box center [170, 49] width 66 height 10
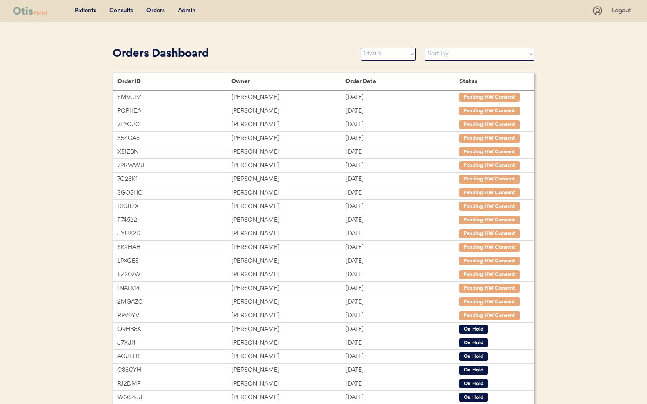
click at [190, 8] on div "Admin" at bounding box center [187, 11] width 18 height 9
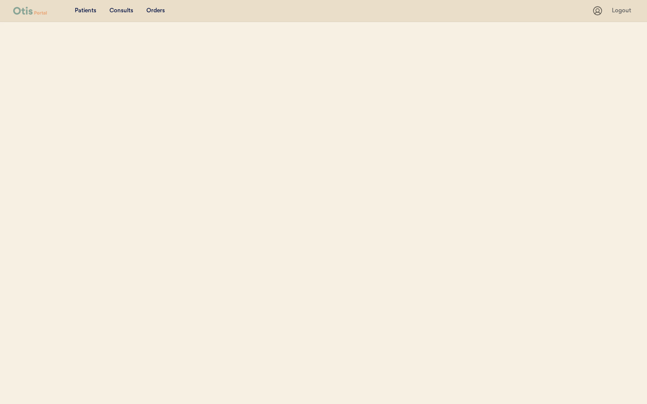
select select ""Name""
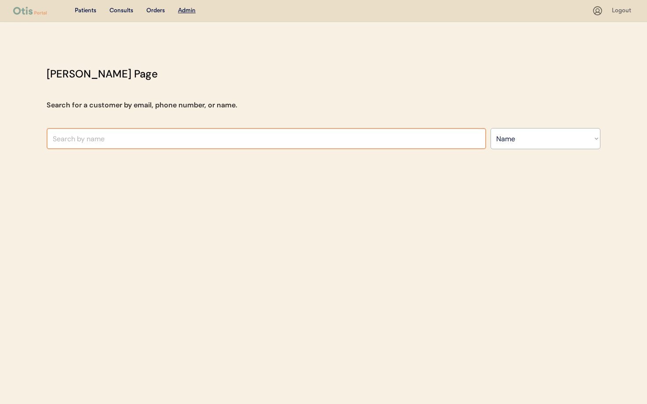
click at [125, 133] on input "text" at bounding box center [267, 138] width 440 height 21
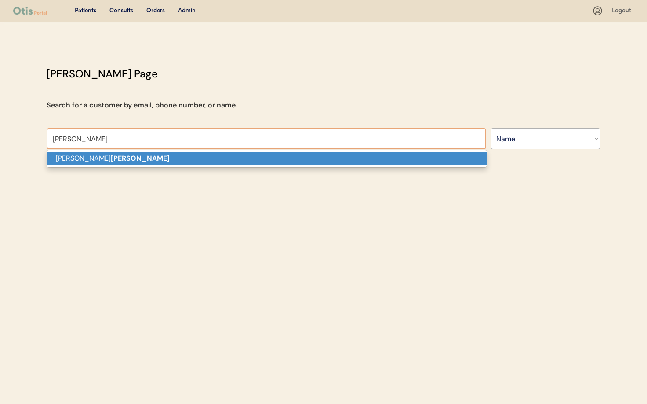
click at [120, 160] on p "[PERSON_NAME]" at bounding box center [267, 158] width 440 height 13
type input "[PERSON_NAME]"
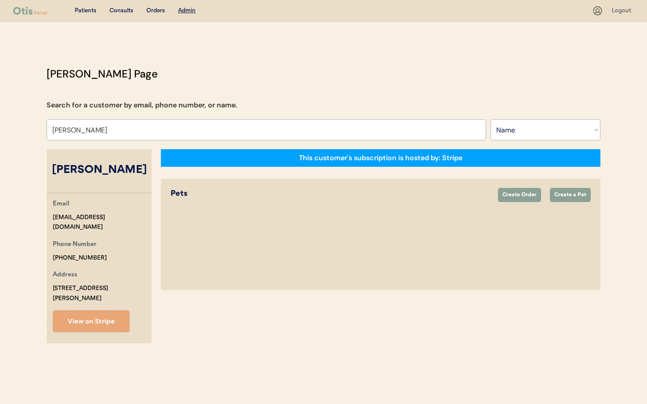
select select "true"
select select "false"
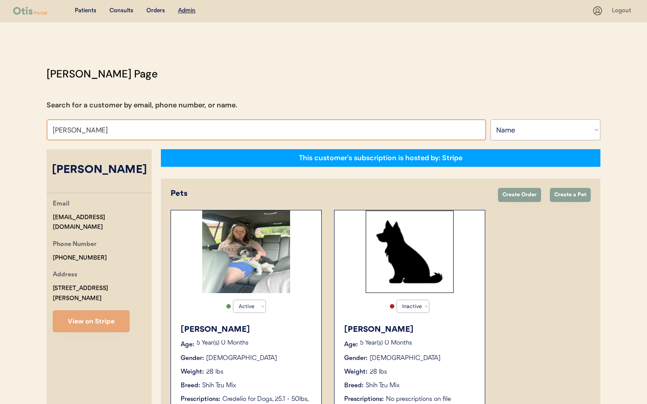
drag, startPoint x: 66, startPoint y: 124, endPoint x: 20, endPoint y: 118, distance: 46.5
click at [20, 118] on div "Patients Consults Orders Admin Logout [PERSON_NAME] Admin Page Search for a cus…" at bounding box center [323, 294] width 647 height 589
type input "Peyman"
type input "[PERSON_NAME]"
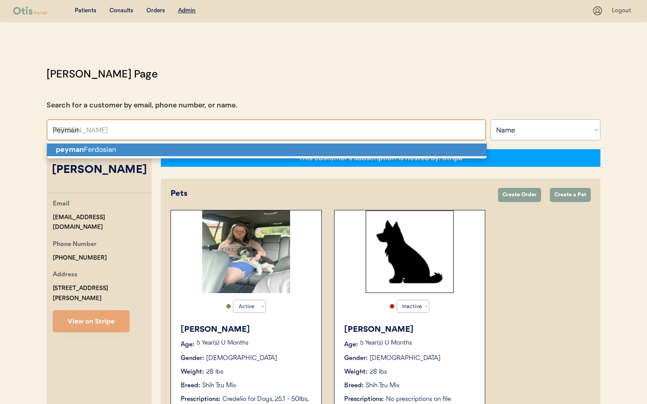
click at [77, 146] on strong "peyman" at bounding box center [70, 149] width 28 height 9
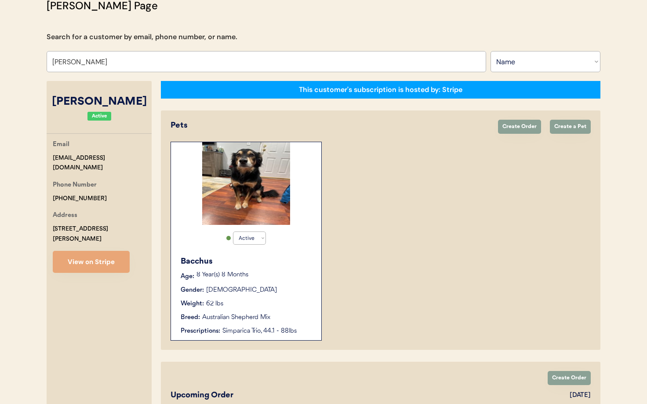
scroll to position [95, 0]
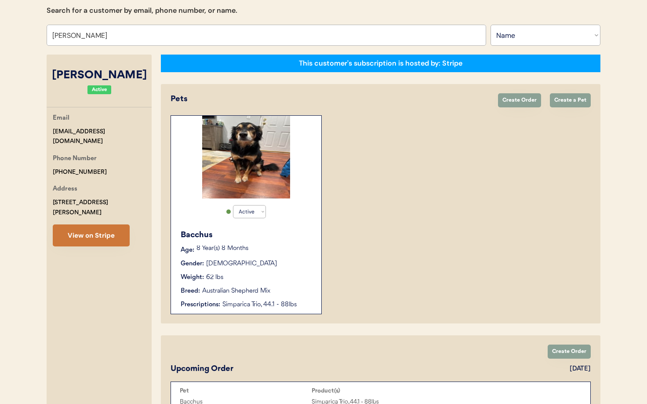
type input "[PERSON_NAME]"
click at [98, 228] on button "View on Stripe" at bounding box center [91, 235] width 77 height 22
